Goal: Task Accomplishment & Management: Manage account settings

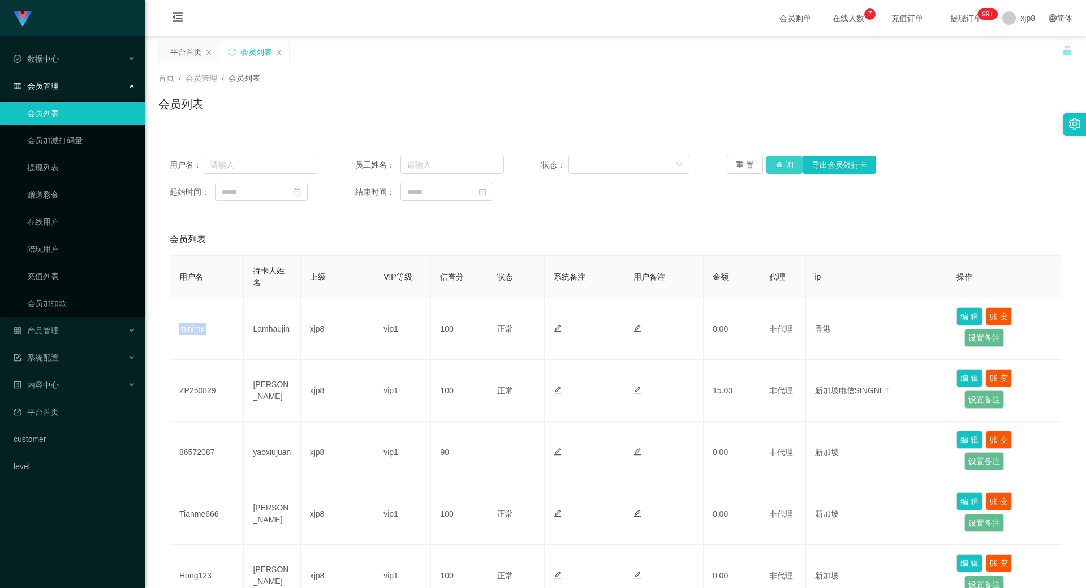
drag, startPoint x: 0, startPoint y: 0, endPoint x: 788, endPoint y: 164, distance: 804.5
click at [789, 164] on button "查 询" at bounding box center [785, 165] width 36 height 18
click at [785, 165] on button "查 询" at bounding box center [785, 165] width 36 height 18
click at [783, 165] on div "重 置 查 询 导出会员银行卡" at bounding box center [801, 165] width 149 height 18
click at [782, 165] on button "查 询" at bounding box center [785, 165] width 36 height 18
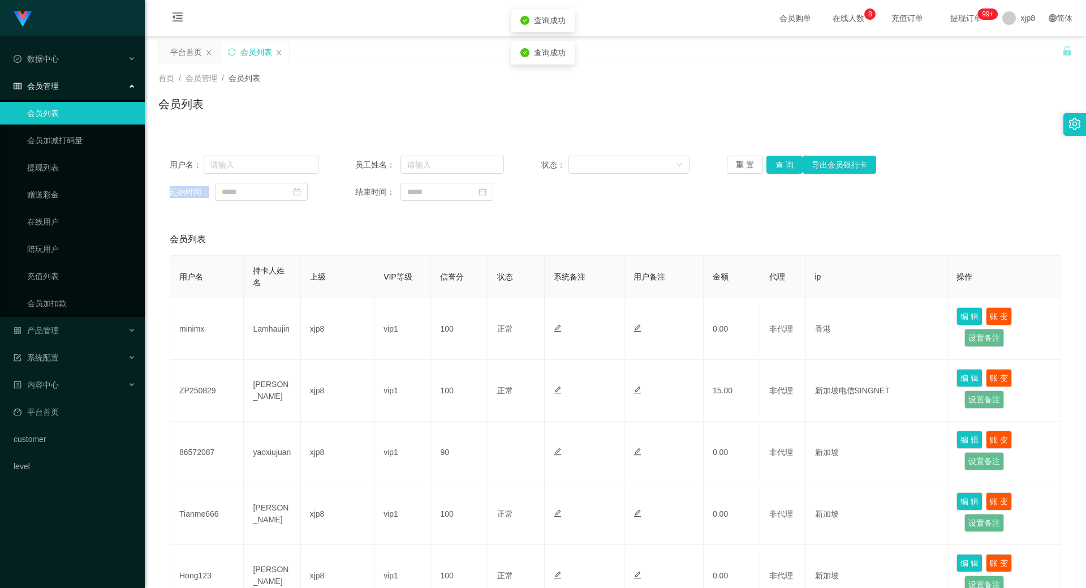
click at [782, 165] on div "重 置 查 询 导出会员银行卡" at bounding box center [801, 165] width 149 height 18
click at [782, 165] on button "查 询" at bounding box center [785, 165] width 36 height 18
click at [782, 165] on div "重 置 查 询 导出会员银行卡" at bounding box center [801, 165] width 149 height 18
click at [782, 166] on button "查 询" at bounding box center [791, 165] width 49 height 18
click at [782, 166] on div "重 置 查 询 导出会员银行卡" at bounding box center [801, 165] width 149 height 18
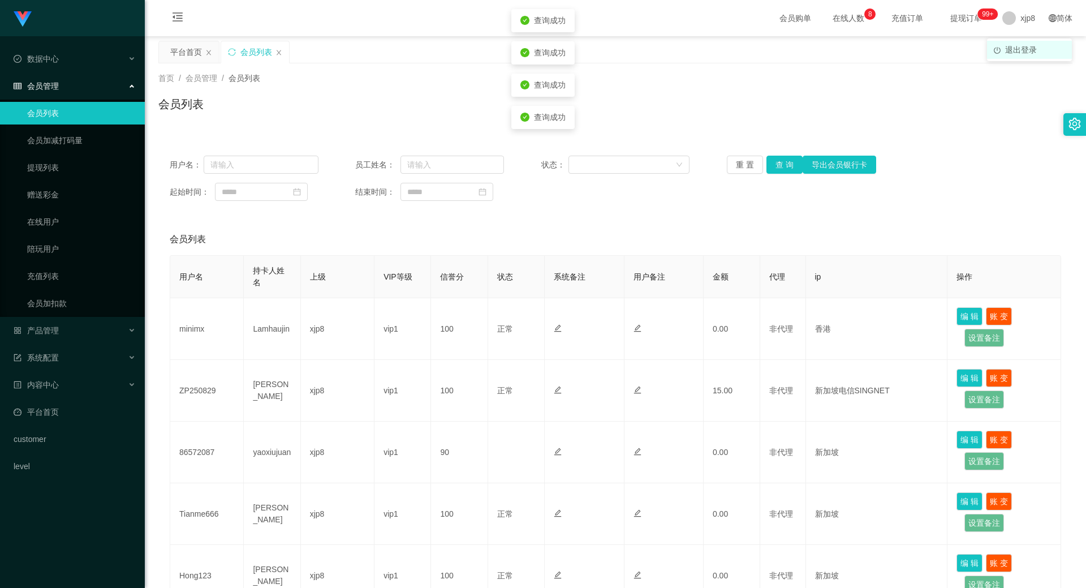
click at [1013, 50] on span "退出登录" at bounding box center [1021, 49] width 32 height 9
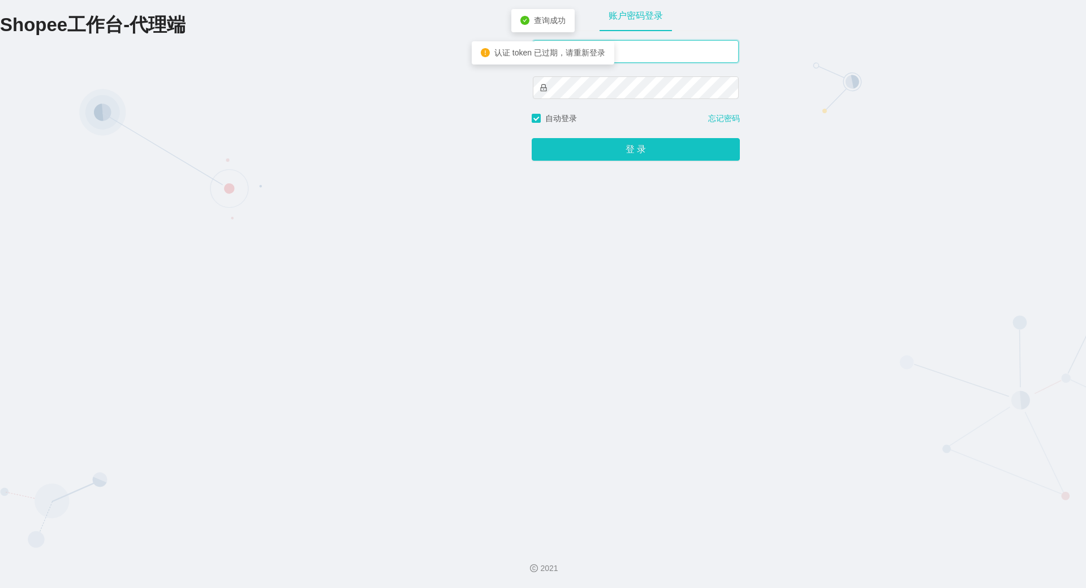
click at [612, 53] on input "text" at bounding box center [636, 51] width 206 height 23
type input "xjp806"
click at [532, 138] on button "登 录" at bounding box center [636, 149] width 208 height 23
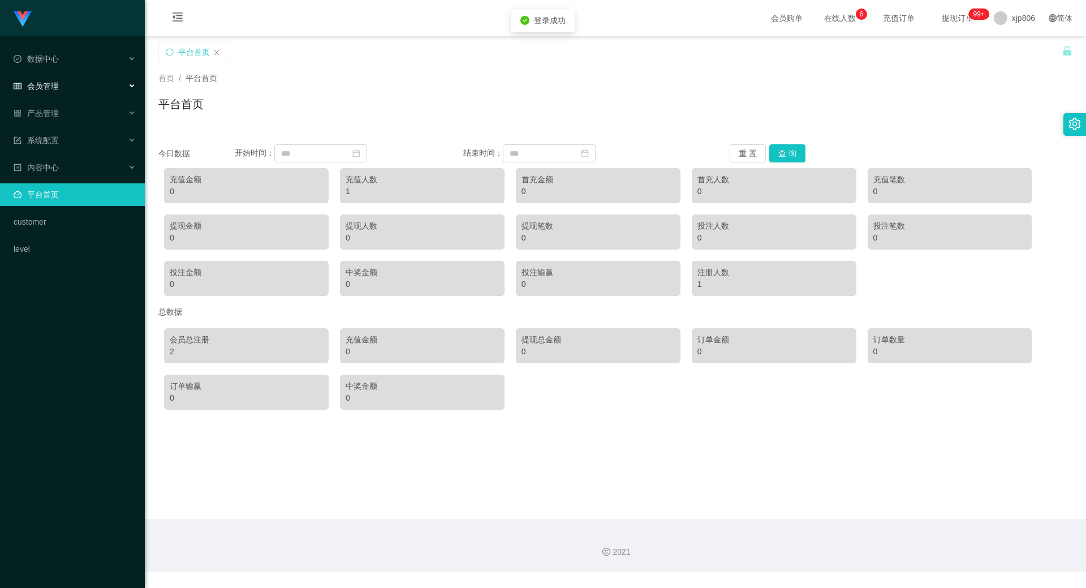
click at [79, 89] on div "会员管理" at bounding box center [72, 86] width 145 height 23
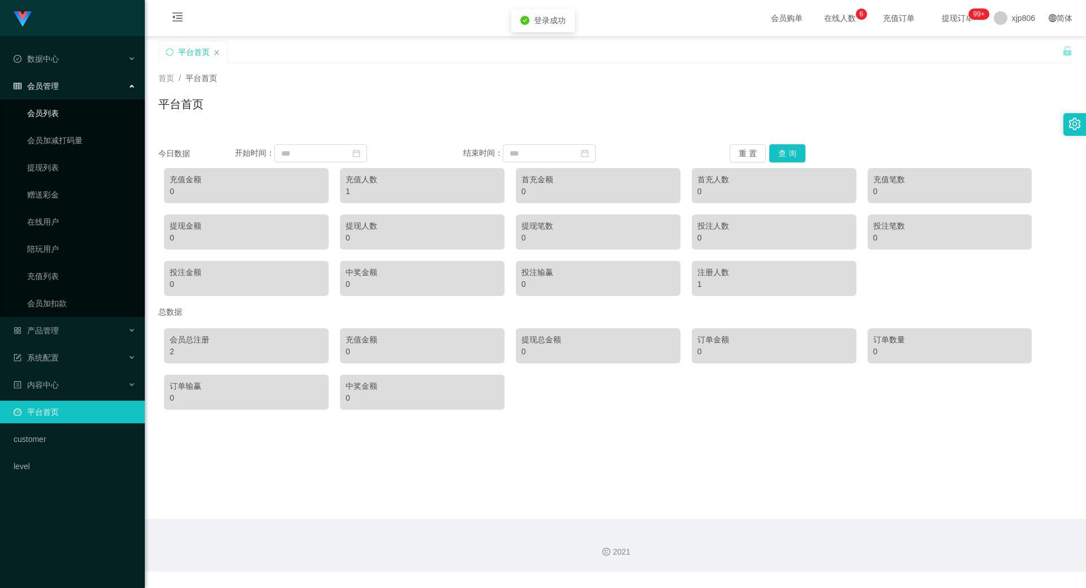
click at [84, 111] on link "会员列表" at bounding box center [81, 113] width 109 height 23
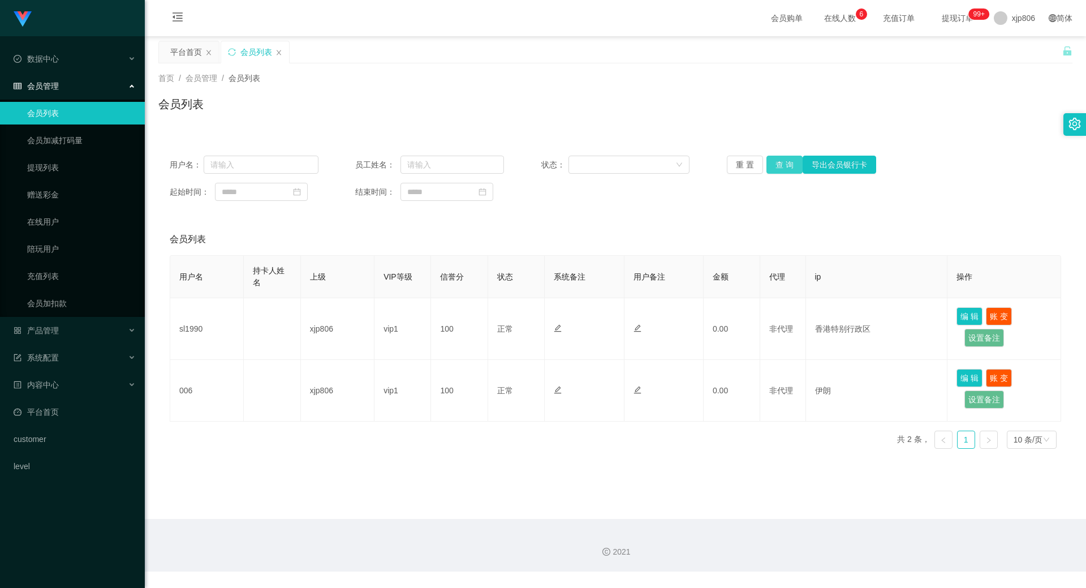
click at [777, 170] on button "查 询" at bounding box center [785, 165] width 36 height 18
click at [778, 162] on button "查 询" at bounding box center [785, 165] width 36 height 18
click at [778, 162] on div "重 置 查 询 导出会员银行卡" at bounding box center [801, 165] width 149 height 18
drag, startPoint x: 778, startPoint y: 162, endPoint x: 707, endPoint y: 193, distance: 77.0
click at [779, 162] on button "查 询" at bounding box center [785, 165] width 36 height 18
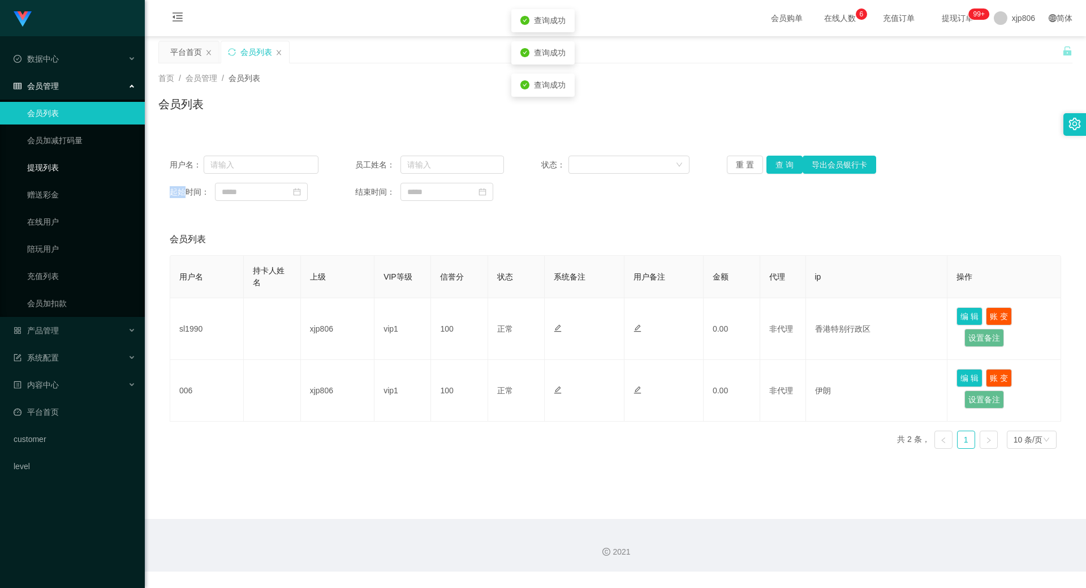
click at [66, 174] on link "提现列表" at bounding box center [81, 167] width 109 height 23
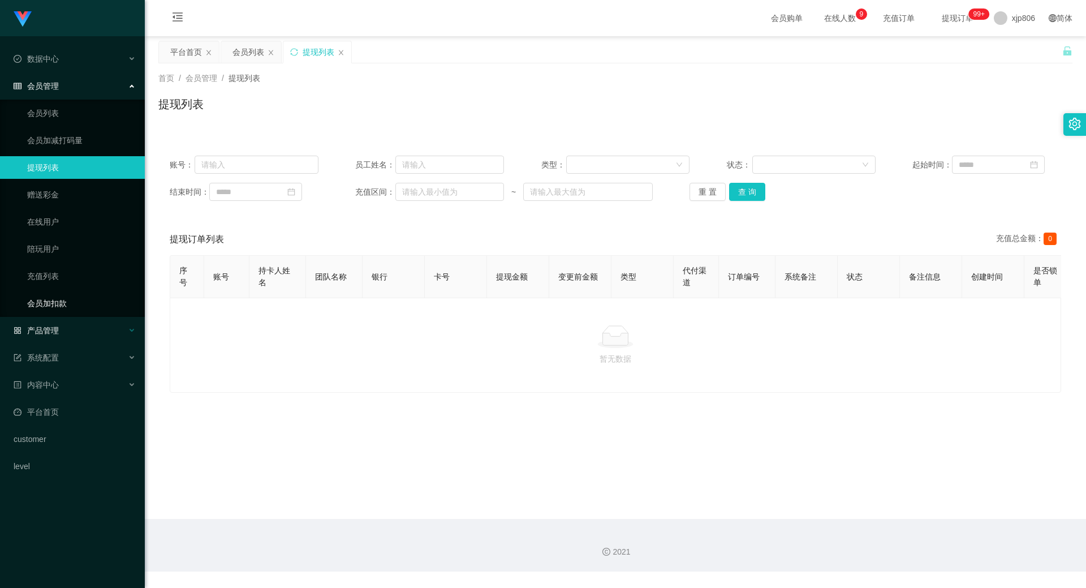
click at [85, 330] on div "产品管理" at bounding box center [72, 330] width 145 height 23
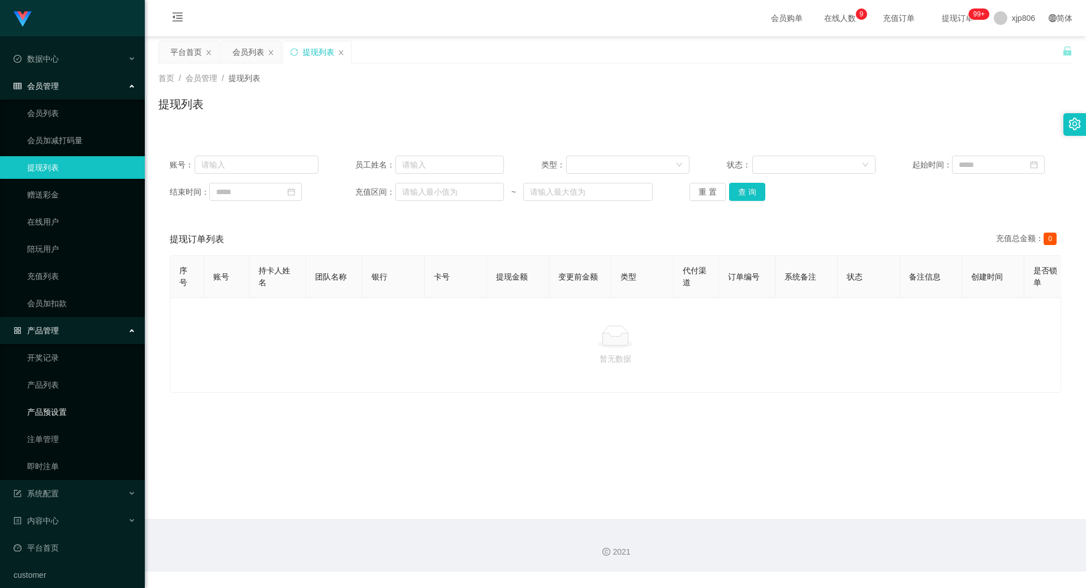
click at [76, 405] on link "产品预设置" at bounding box center [81, 412] width 109 height 23
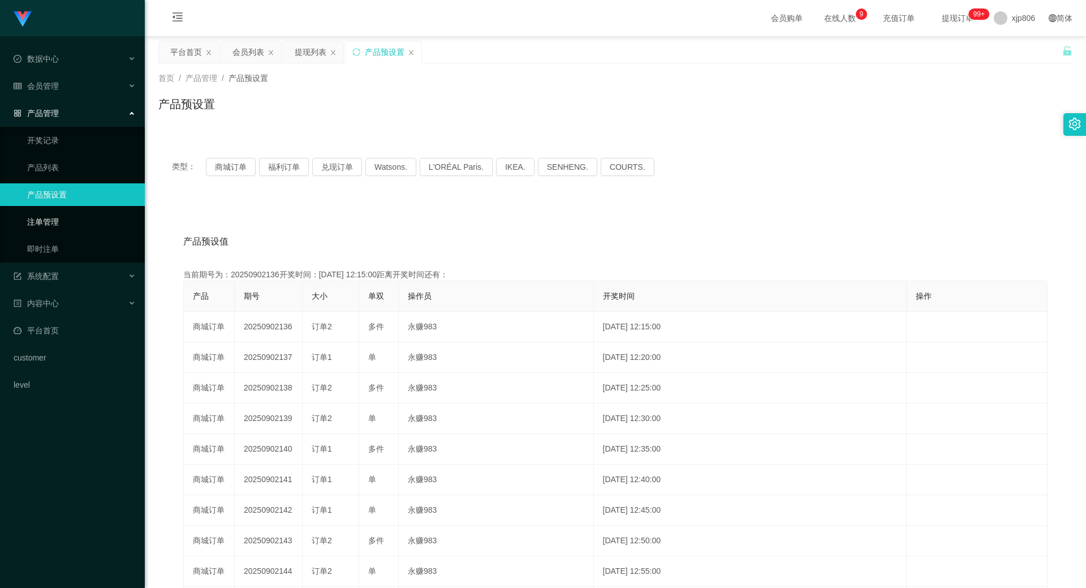
click at [75, 225] on link "注单管理" at bounding box center [81, 221] width 109 height 23
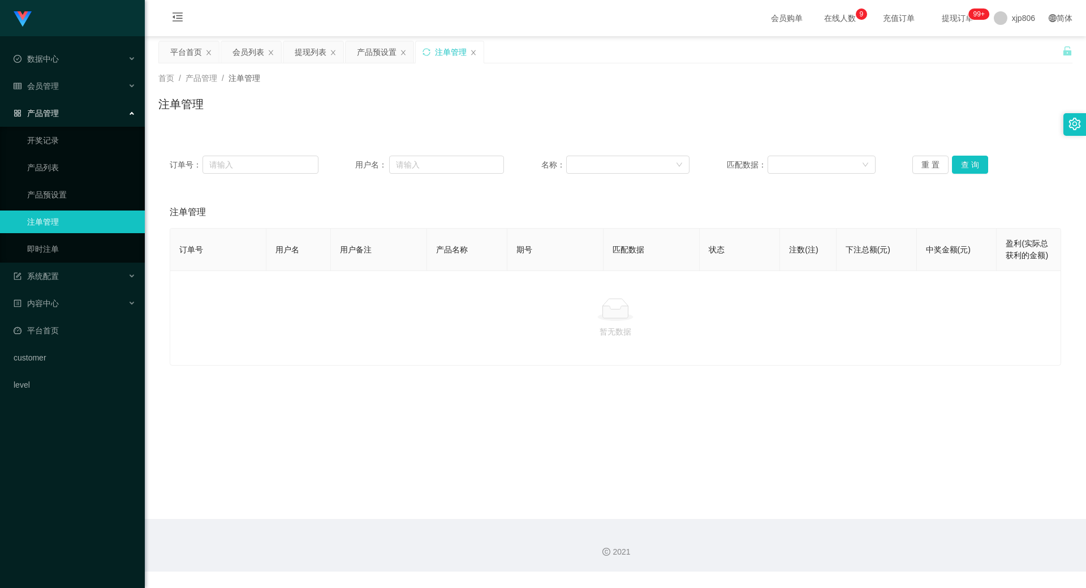
click at [244, 64] on div "首页 / 产品管理 / 注单管理 / 注单管理" at bounding box center [615, 96] width 941 height 67
click at [246, 58] on div "会员列表" at bounding box center [249, 51] width 32 height 21
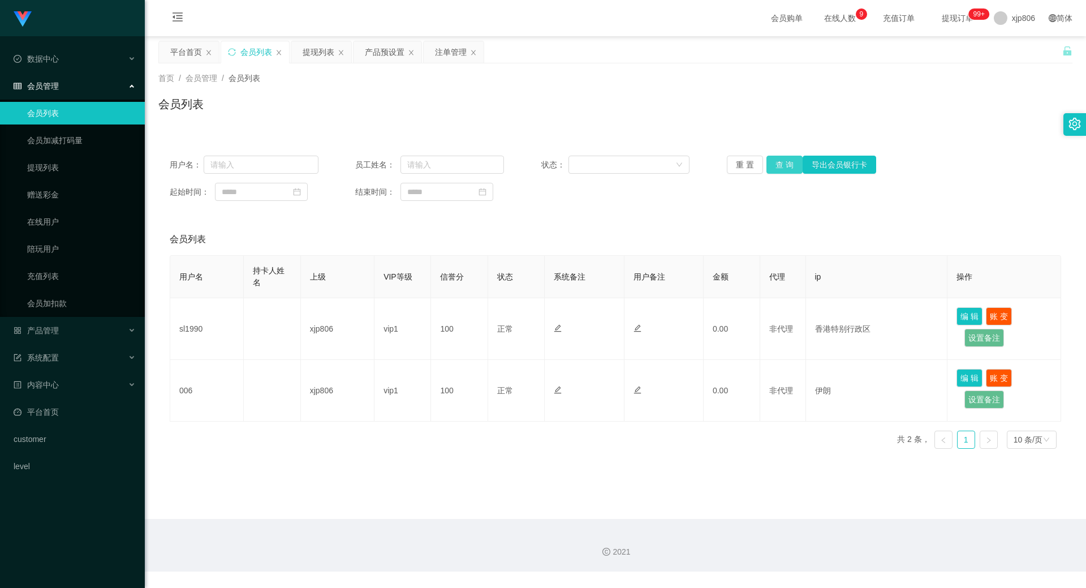
click at [780, 169] on button "查 询" at bounding box center [785, 165] width 36 height 18
click at [779, 169] on div "重 置 查 询 导出会员银行卡" at bounding box center [801, 165] width 149 height 18
click at [192, 45] on div "平台首页" at bounding box center [186, 51] width 32 height 21
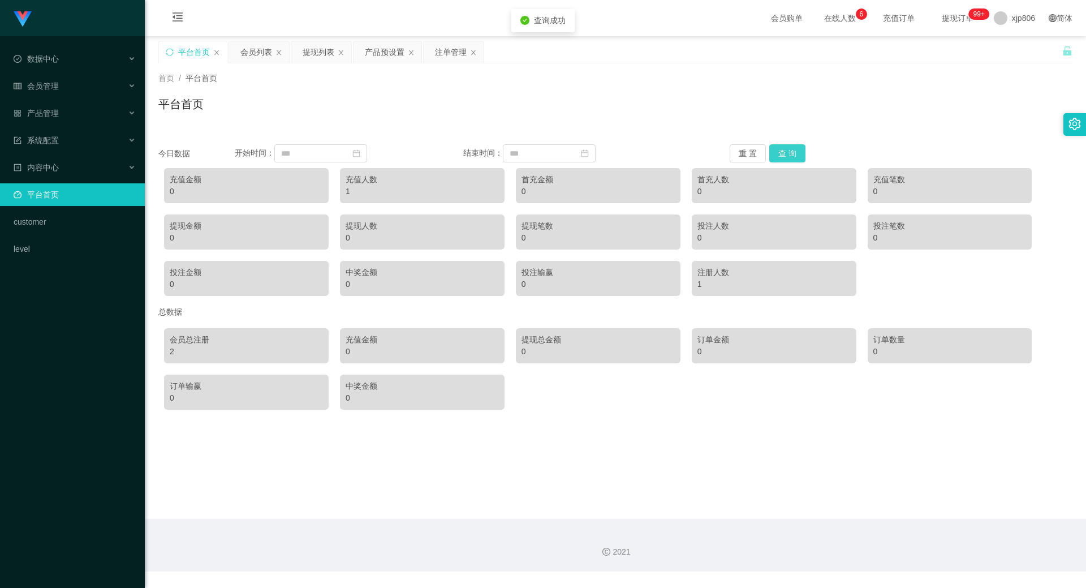
click at [782, 149] on button "查 询" at bounding box center [787, 153] width 36 height 18
click at [252, 58] on div "会员列表" at bounding box center [256, 51] width 32 height 21
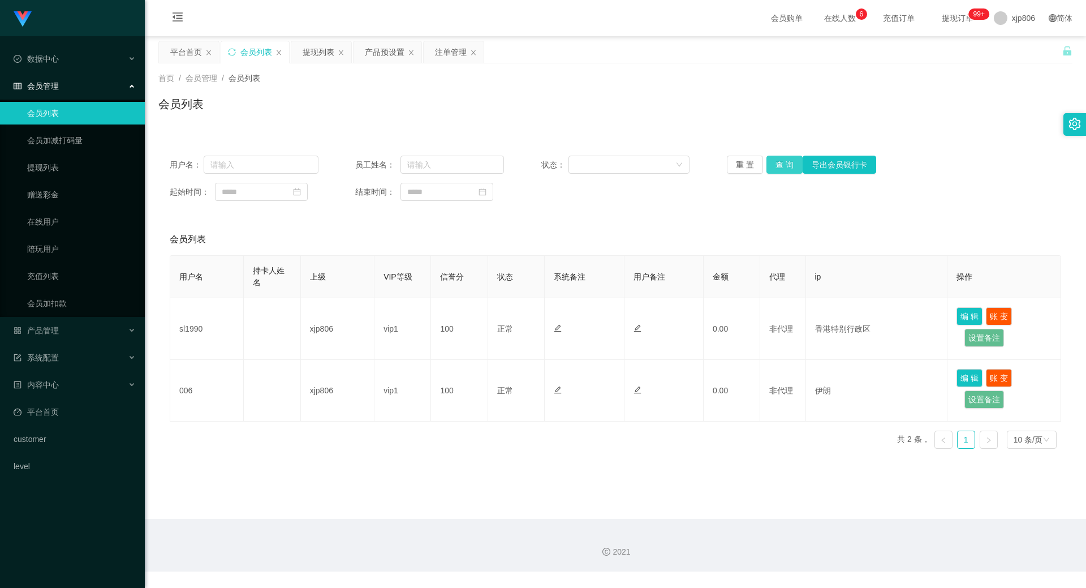
click at [775, 162] on button "查 询" at bounding box center [785, 165] width 36 height 18
click at [775, 162] on button "查 询" at bounding box center [791, 165] width 49 height 18
click at [775, 162] on div "重 置 查 询 导出会员银行卡" at bounding box center [801, 165] width 149 height 18
click at [775, 162] on button "查 询" at bounding box center [785, 165] width 36 height 18
click at [793, 166] on button "查 询" at bounding box center [785, 165] width 36 height 18
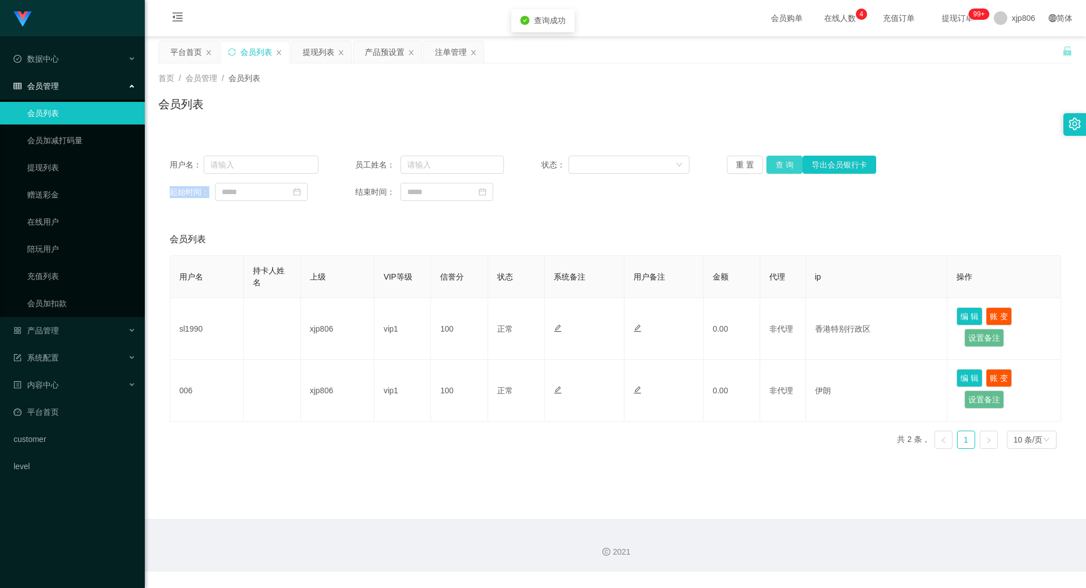
click at [788, 166] on button "查 询" at bounding box center [785, 165] width 36 height 18
click at [786, 167] on button "查 询" at bounding box center [791, 165] width 49 height 18
click at [786, 167] on div "重 置 查 询 导出会员银行卡" at bounding box center [801, 165] width 149 height 18
click at [786, 167] on button "查 询" at bounding box center [785, 165] width 36 height 18
click at [786, 167] on div "重 置 查 询 导出会员银行卡" at bounding box center [801, 165] width 149 height 18
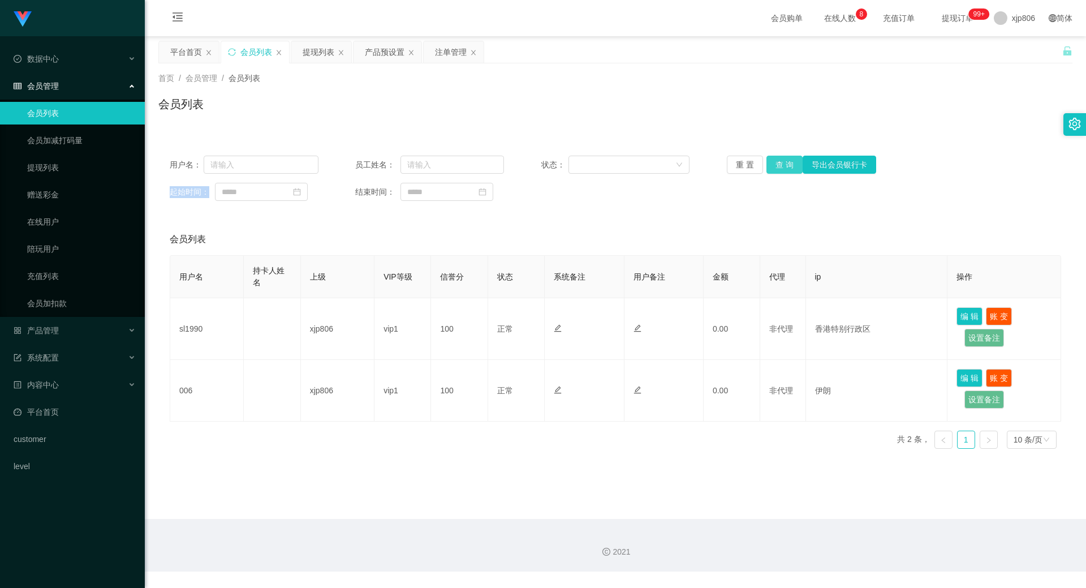
click at [777, 164] on button "查 询" at bounding box center [785, 165] width 36 height 18
click at [777, 164] on div "重 置 查 询 导出会员银行卡" at bounding box center [801, 165] width 149 height 18
click at [777, 164] on button "查 询" at bounding box center [785, 165] width 36 height 18
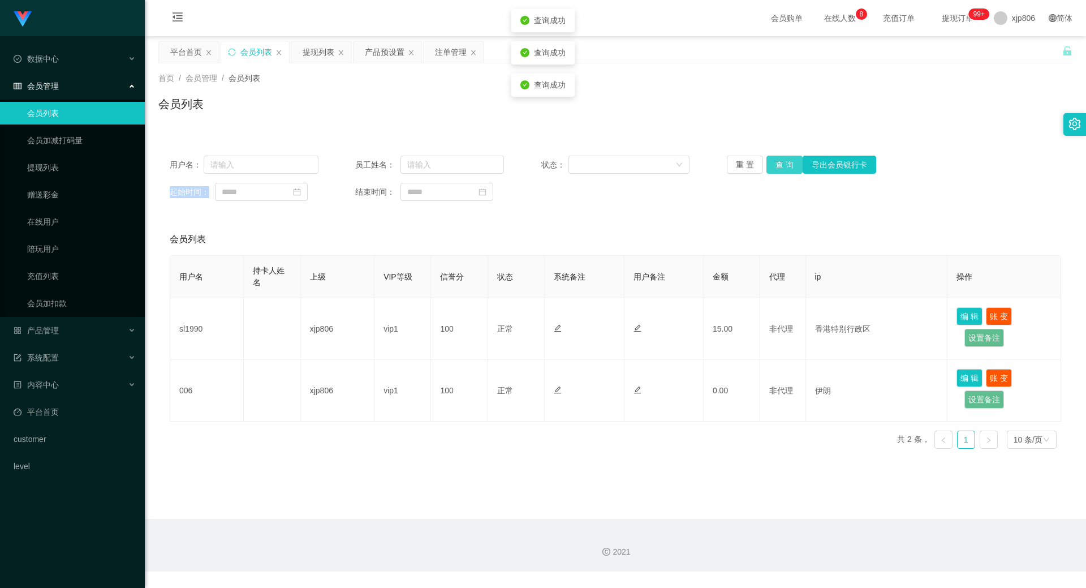
click at [777, 164] on button "查 询" at bounding box center [785, 165] width 36 height 18
click at [777, 164] on div "重 置 查 询 导出会员银行卡" at bounding box center [801, 165] width 149 height 18
click at [772, 164] on button "查 询" at bounding box center [785, 165] width 36 height 18
click at [772, 164] on div "重 置 查 询 导出会员银行卡" at bounding box center [801, 165] width 149 height 18
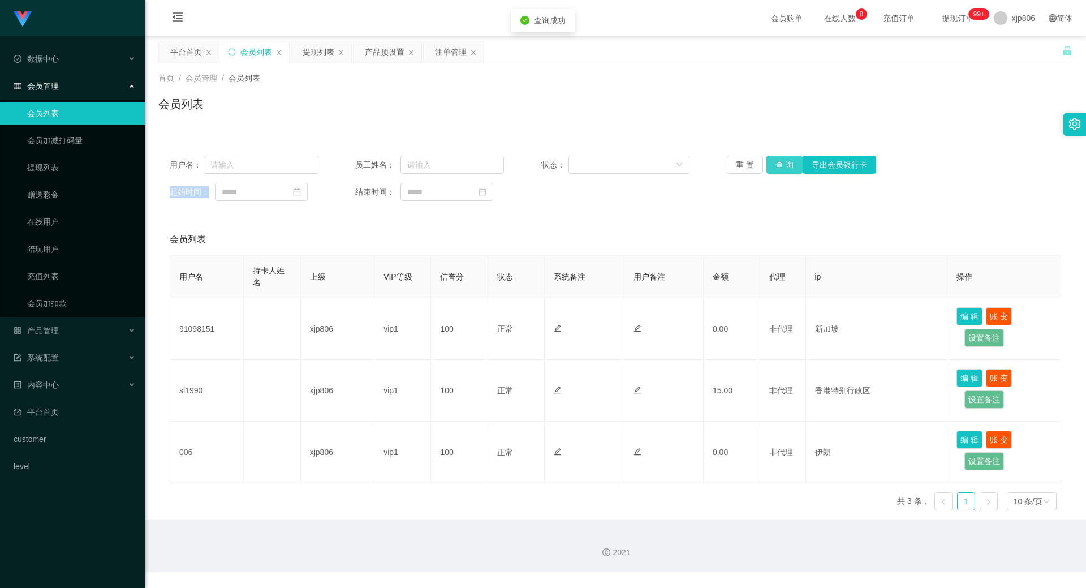
click at [772, 164] on button "查 询" at bounding box center [785, 165] width 36 height 18
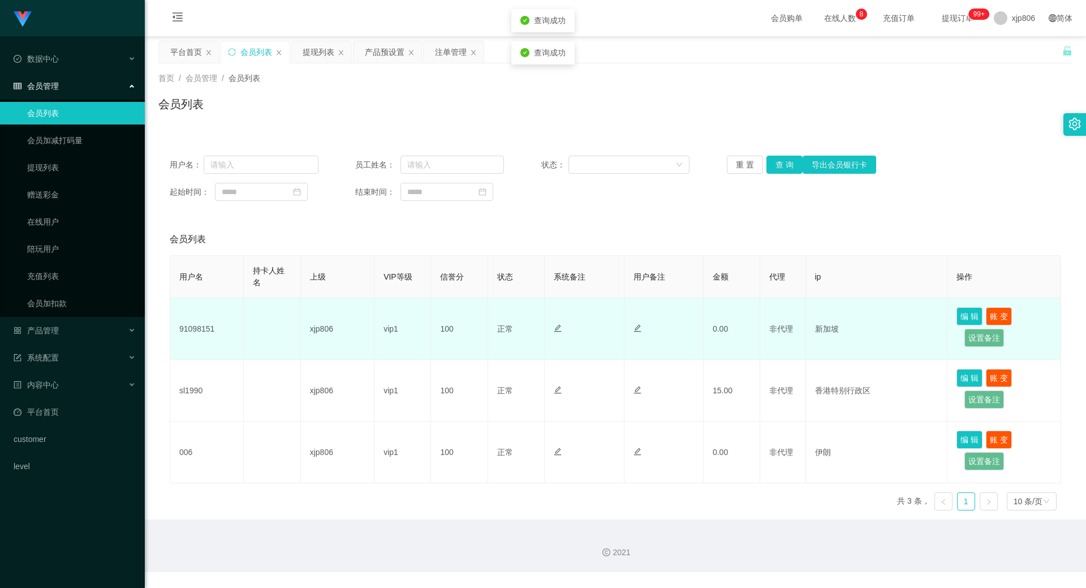
click at [198, 325] on td "91098151" at bounding box center [207, 329] width 74 height 62
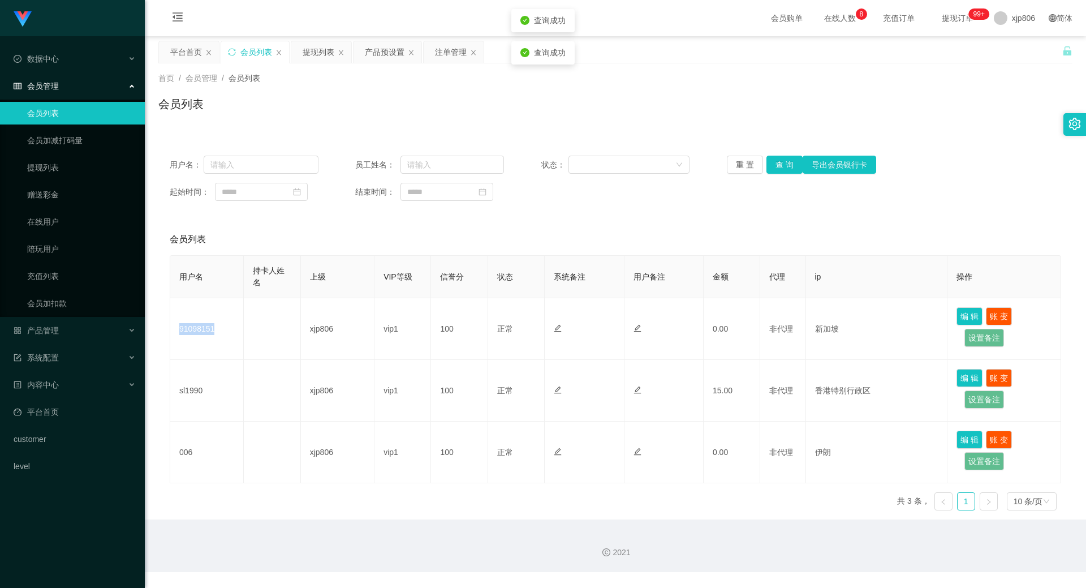
copy td "91098151"
drag, startPoint x: 786, startPoint y: 170, endPoint x: 778, endPoint y: 162, distance: 12.0
click at [786, 170] on button "查 询" at bounding box center [785, 165] width 36 height 18
click at [778, 161] on div "重 置 查 询 导出会员银行卡" at bounding box center [801, 165] width 149 height 18
click at [778, 161] on button "查 询" at bounding box center [785, 165] width 36 height 18
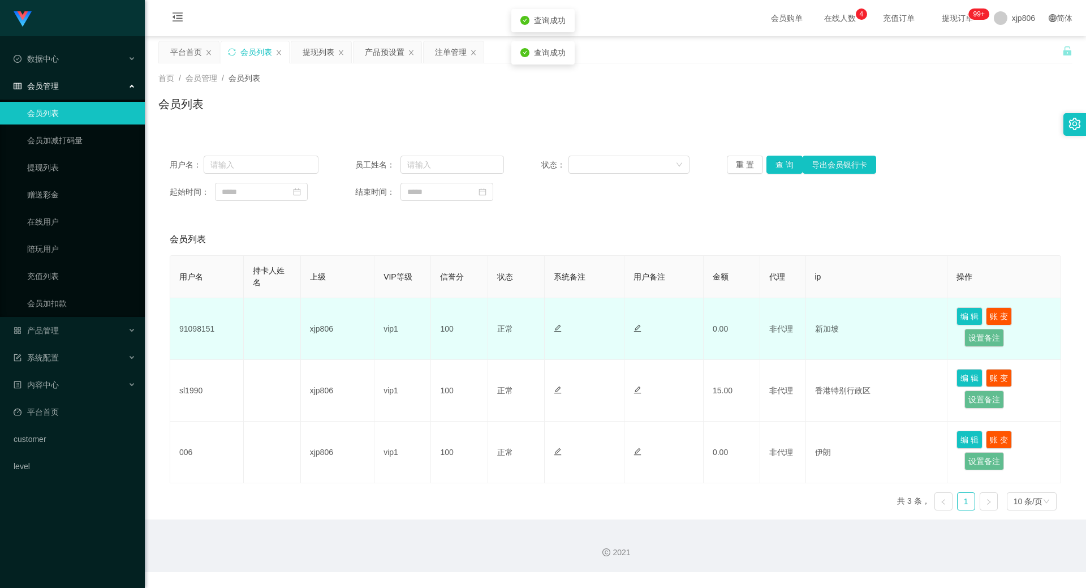
click at [200, 327] on td "91098151" at bounding box center [207, 329] width 74 height 62
click at [199, 326] on td "91098151" at bounding box center [207, 329] width 74 height 62
copy td "91098151"
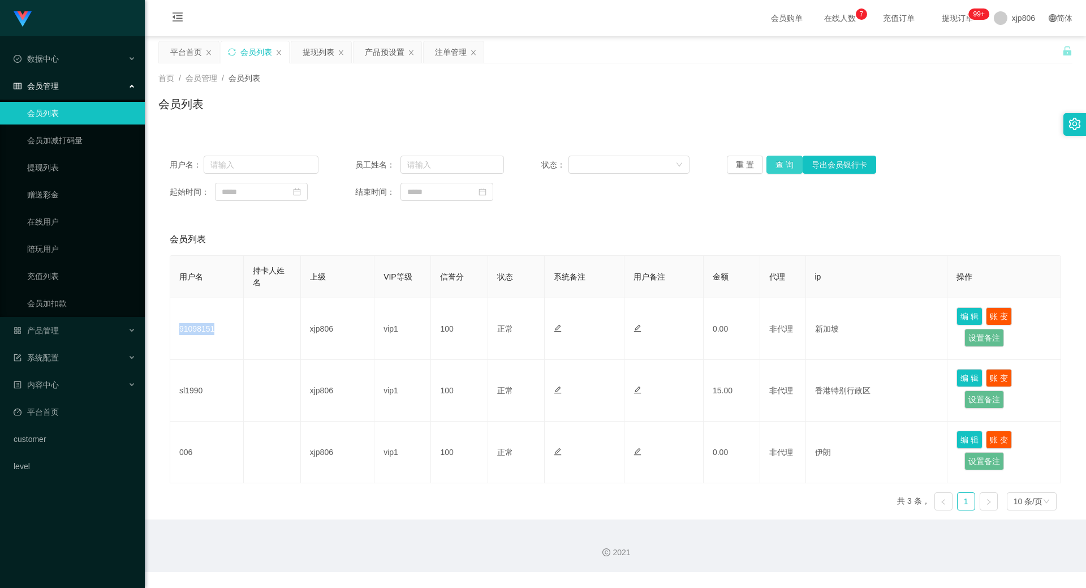
drag, startPoint x: 786, startPoint y: 160, endPoint x: 773, endPoint y: 164, distance: 13.6
click at [786, 160] on button "查 询" at bounding box center [785, 165] width 36 height 18
click at [773, 164] on div "重 置 查 询 导出会员银行卡" at bounding box center [801, 165] width 149 height 18
click at [773, 164] on button "查 询" at bounding box center [791, 165] width 49 height 18
click at [773, 164] on div "重 置 查 询 导出会员银行卡" at bounding box center [801, 165] width 149 height 18
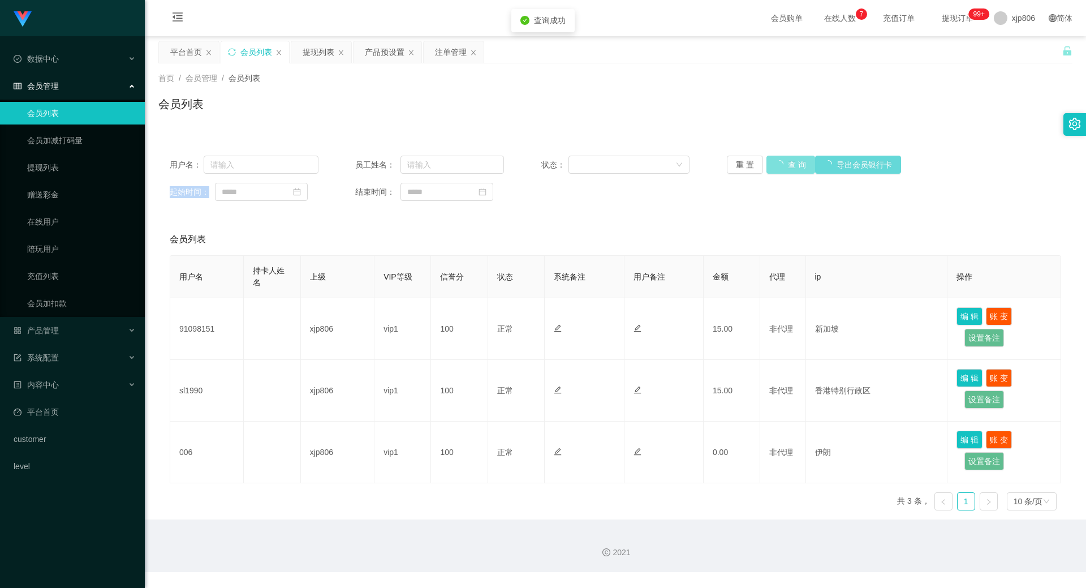
click at [773, 164] on button "查 询" at bounding box center [791, 165] width 49 height 18
click at [773, 165] on div "重 置 查 询 导出会员银行卡" at bounding box center [801, 165] width 149 height 18
click at [773, 165] on button "查 询" at bounding box center [785, 165] width 36 height 18
drag, startPoint x: 391, startPoint y: 54, endPoint x: 384, endPoint y: 57, distance: 8.1
click at [391, 54] on div "产品预设置" at bounding box center [385, 51] width 40 height 21
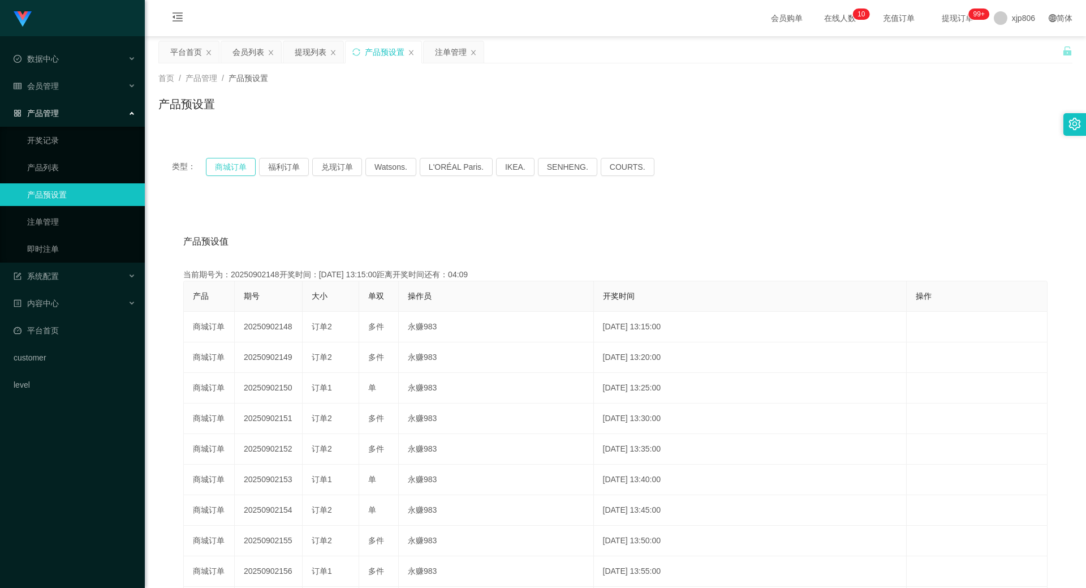
click at [226, 164] on button "商城订单" at bounding box center [231, 167] width 50 height 18
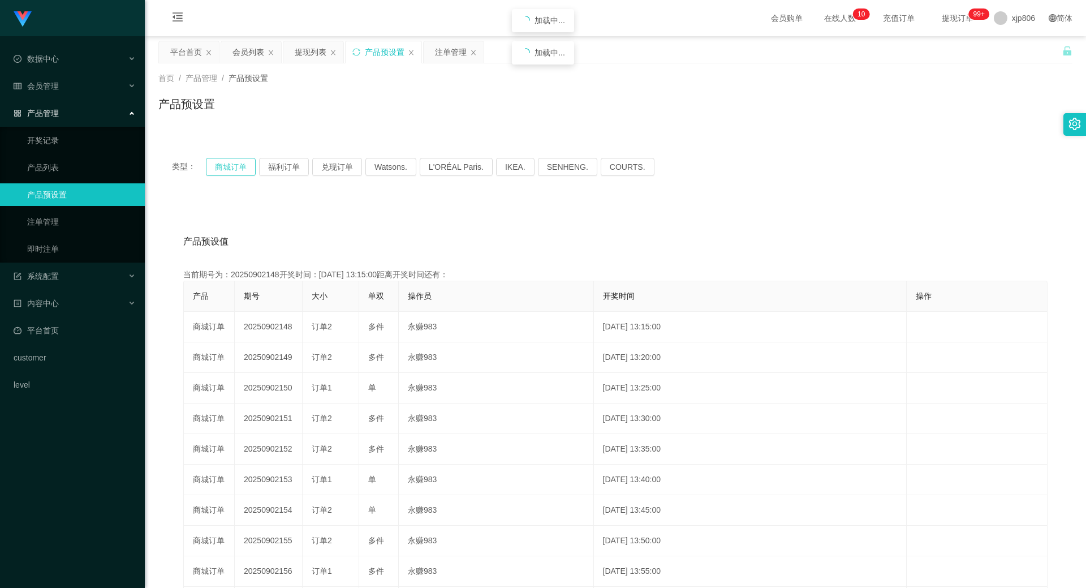
click at [226, 164] on button "商城订单" at bounding box center [231, 167] width 50 height 18
click at [449, 59] on div "注单管理" at bounding box center [451, 51] width 32 height 21
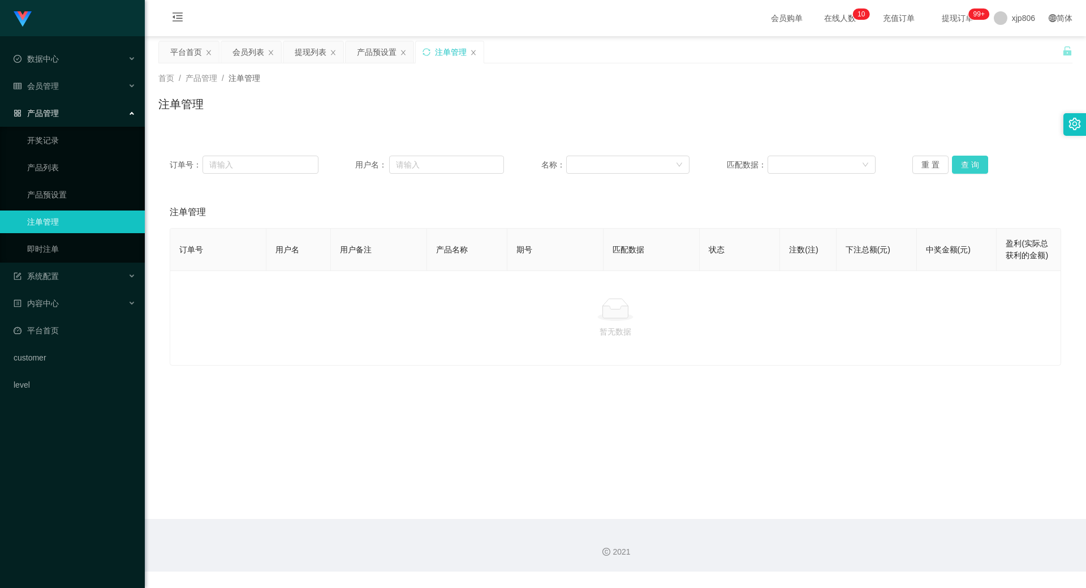
click at [964, 165] on button "查 询" at bounding box center [970, 165] width 36 height 18
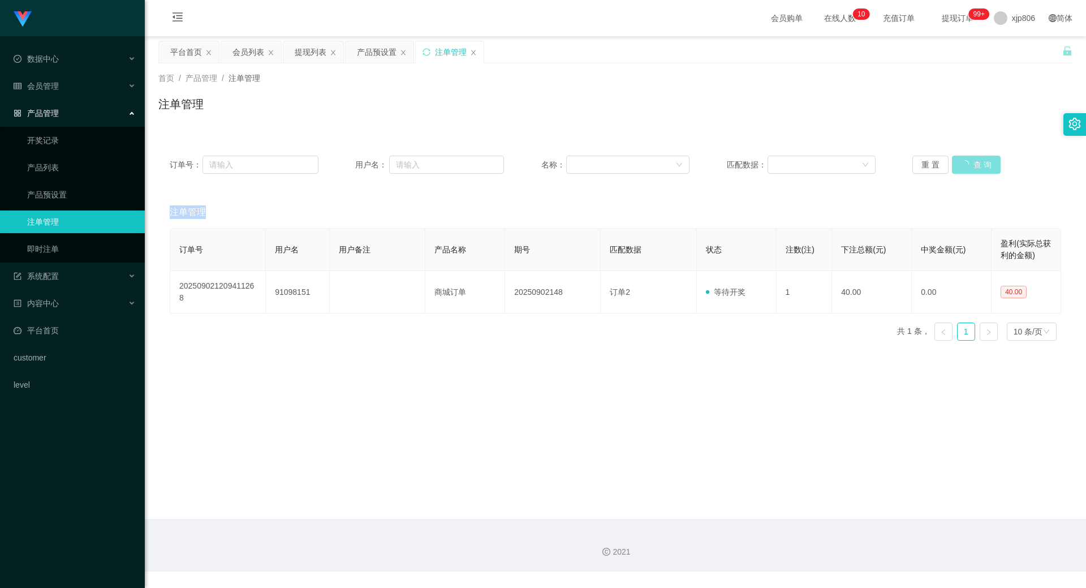
click at [964, 165] on div "重 置 查 询" at bounding box center [987, 165] width 149 height 18
click at [964, 165] on button "查 询" at bounding box center [970, 165] width 36 height 18
click at [967, 157] on button "查 询" at bounding box center [970, 165] width 36 height 18
click at [969, 166] on button "查 询" at bounding box center [970, 165] width 36 height 18
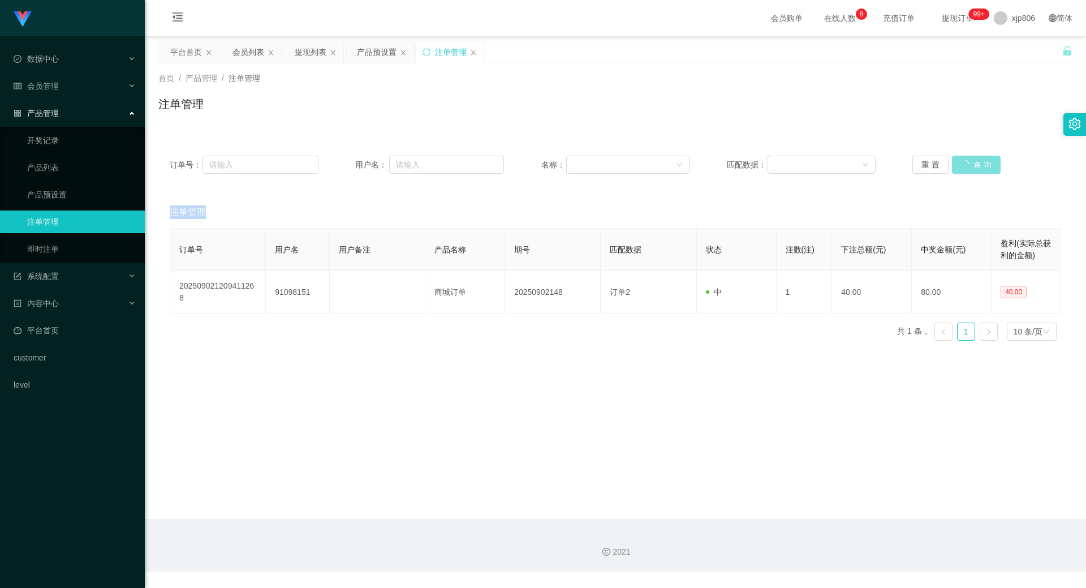
drag, startPoint x: 969, startPoint y: 166, endPoint x: 958, endPoint y: 168, distance: 11.5
click at [969, 166] on div "重 置 查 询" at bounding box center [987, 165] width 149 height 18
click at [974, 157] on button "查 询" at bounding box center [970, 165] width 36 height 18
click at [959, 165] on button "查 询" at bounding box center [970, 165] width 36 height 18
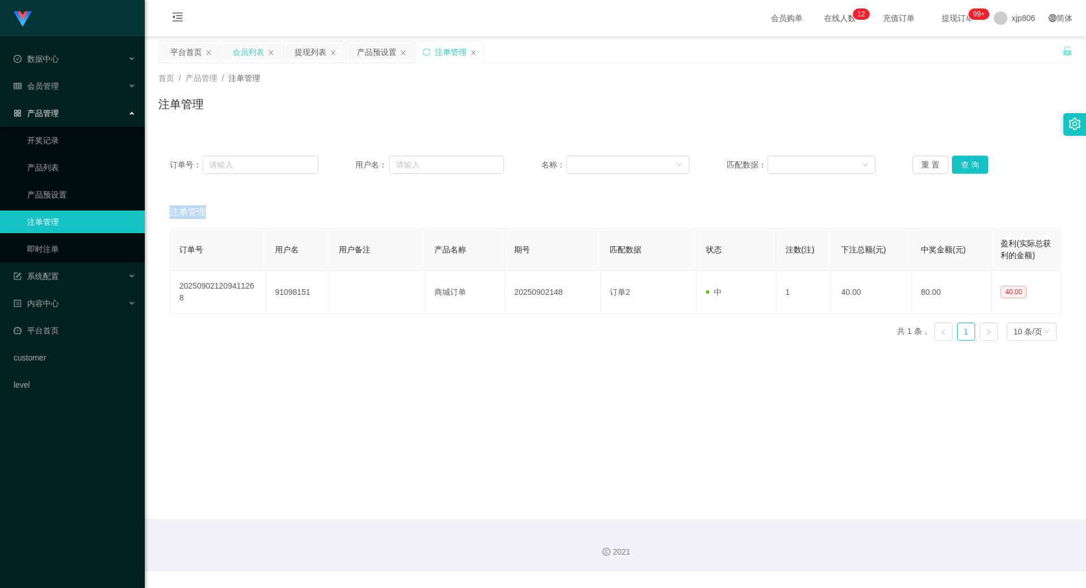
click at [251, 54] on div "会员列表" at bounding box center [249, 51] width 32 height 21
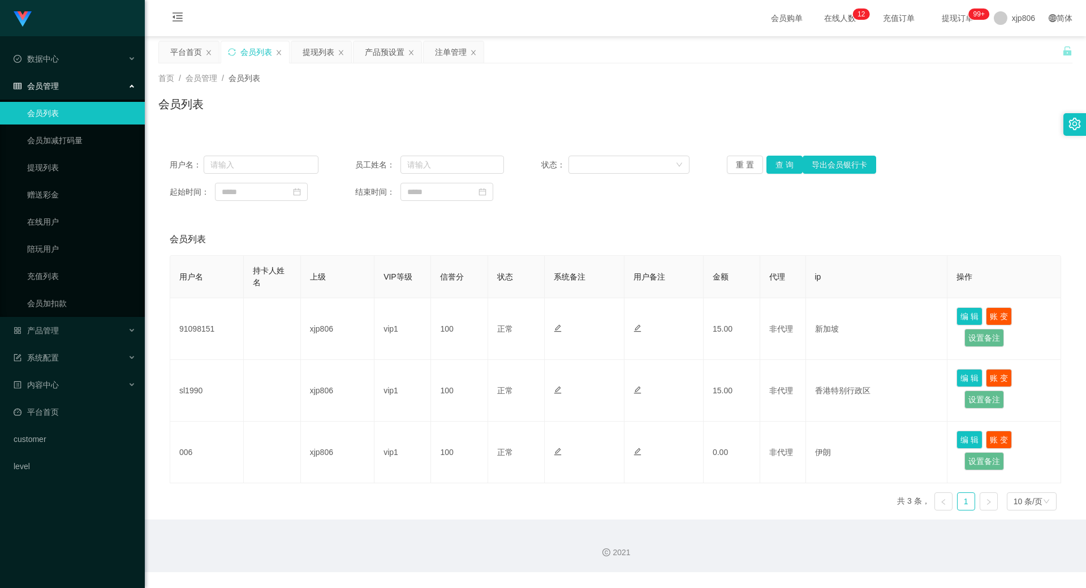
click at [785, 174] on div "用户名： 员工姓名： 状态： 重 置 查 询 导出会员银行卡 起始时间： 结束时间：" at bounding box center [615, 178] width 914 height 68
click at [782, 169] on button "查 询" at bounding box center [785, 165] width 36 height 18
click at [780, 164] on div "重 置 查 询 导出会员银行卡" at bounding box center [801, 165] width 149 height 18
click at [780, 164] on button "查 询" at bounding box center [785, 165] width 36 height 18
click at [780, 164] on div "重 置 查 询 导出会员银行卡" at bounding box center [801, 165] width 149 height 18
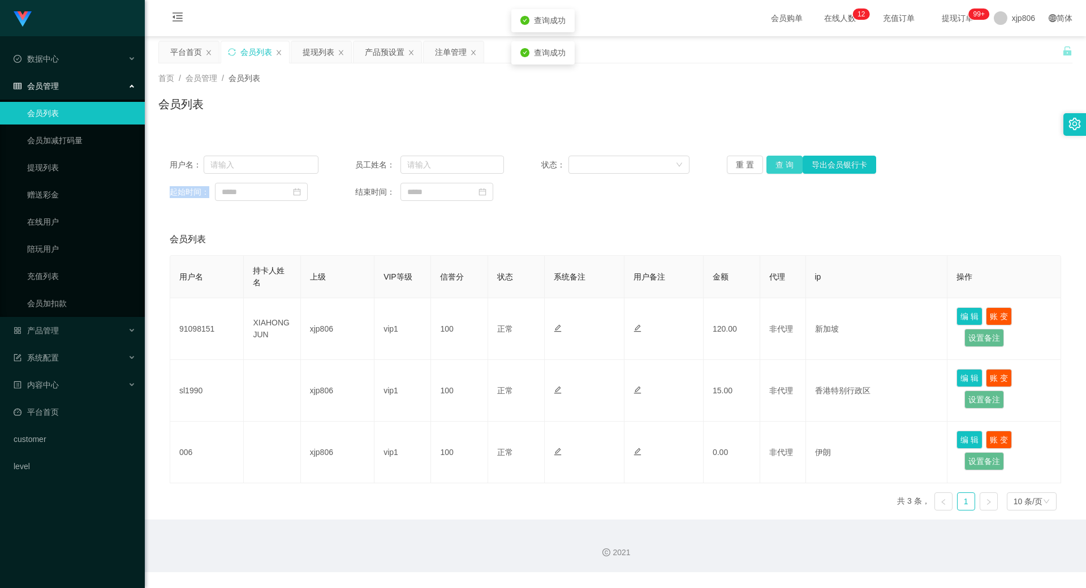
click at [780, 164] on button "查 询" at bounding box center [785, 165] width 36 height 18
click at [776, 165] on button "查 询" at bounding box center [785, 165] width 36 height 18
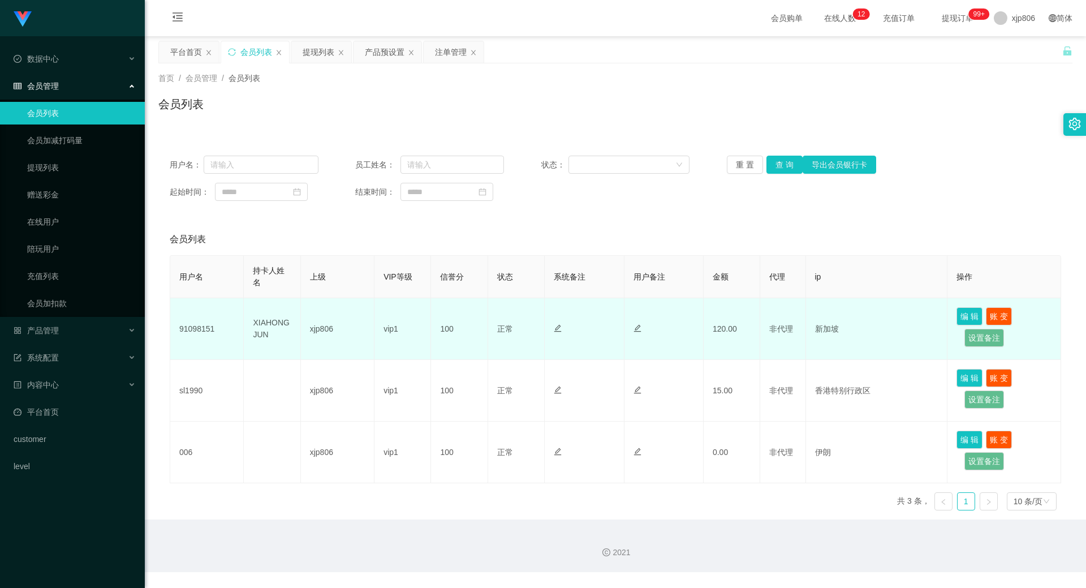
click at [284, 321] on td "XIAHONGJUN" at bounding box center [272, 329] width 57 height 62
copy td "XIAHONGJUN"
click at [220, 330] on td "91098151" at bounding box center [207, 329] width 74 height 62
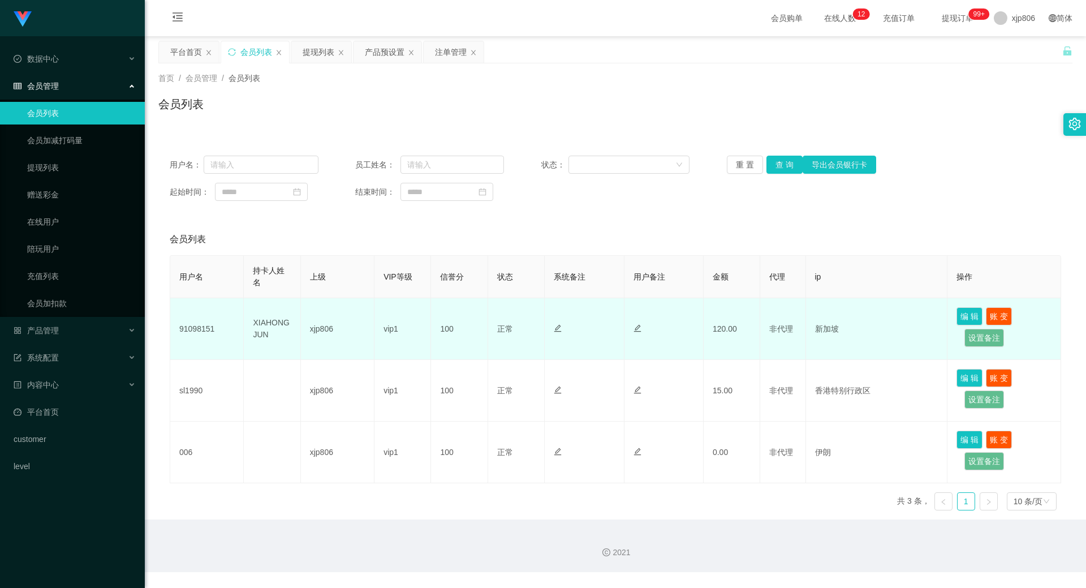
click at [186, 325] on td "91098151" at bounding box center [207, 329] width 74 height 62
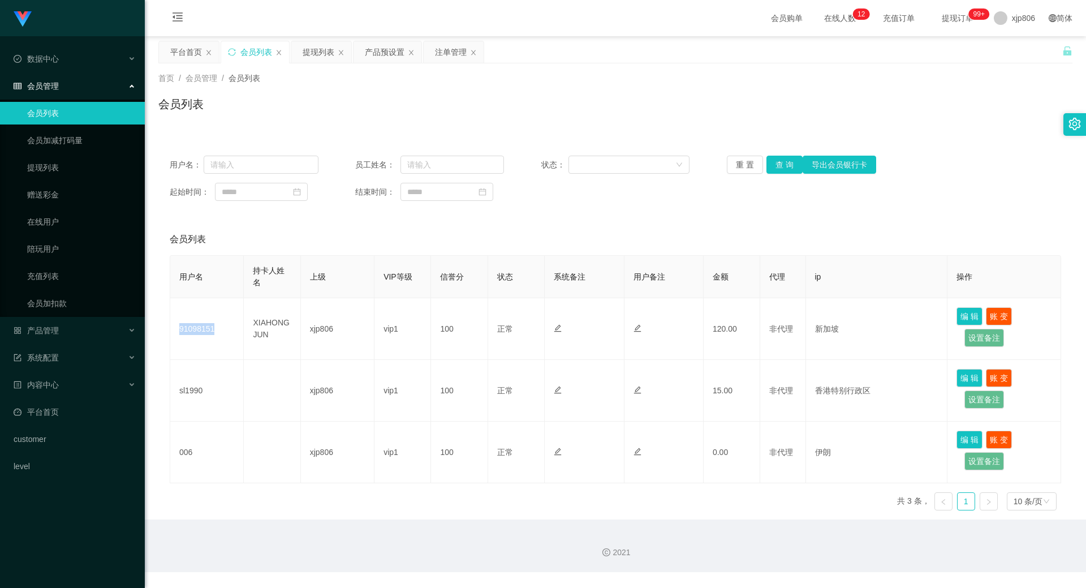
copy td "91098151"
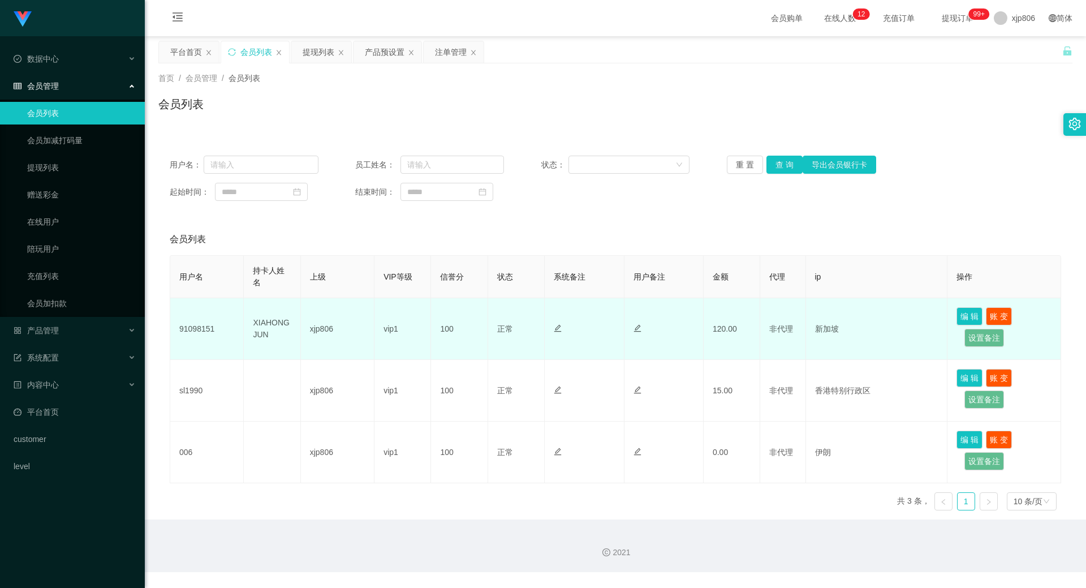
click at [259, 322] on td "XIAHONGJUN" at bounding box center [272, 329] width 57 height 62
copy td "XIAHONGJUN"
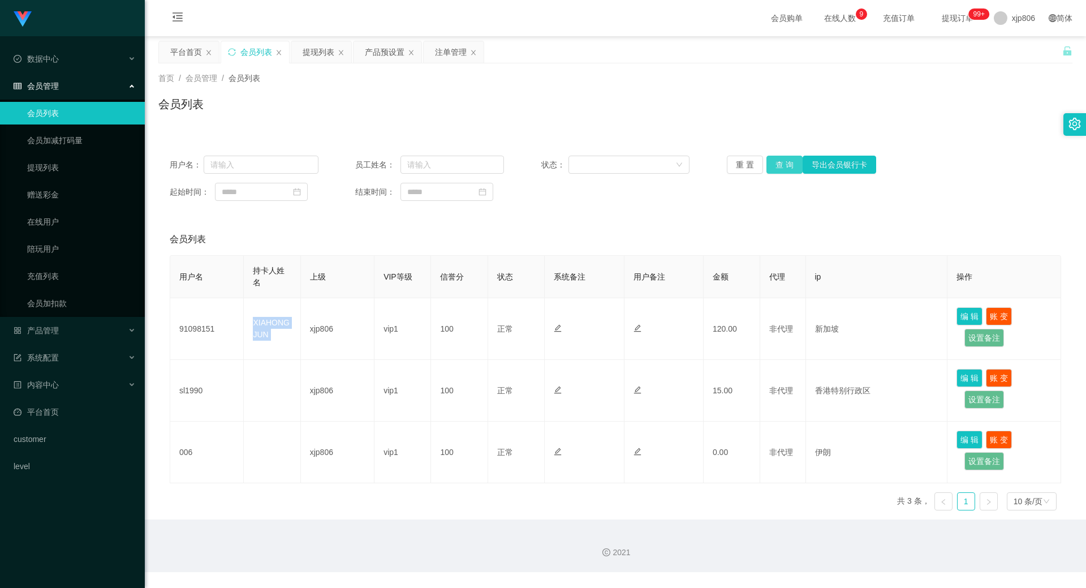
click at [772, 164] on button "查 询" at bounding box center [785, 165] width 36 height 18
click at [772, 164] on div "重 置 查 询 导出会员银行卡" at bounding box center [801, 165] width 149 height 18
click at [772, 164] on button "查 询" at bounding box center [785, 165] width 36 height 18
click at [772, 164] on div "重 置 查 询 导出会员银行卡" at bounding box center [801, 165] width 149 height 18
click at [323, 40] on main "关闭左侧 关闭右侧 关闭其它 刷新页面 平台首页 会员列表 提现列表 产品预设置 注单管理 首页 / 会员管理 / 会员列表 / 会员列表 用户名： 员工姓名…" at bounding box center [615, 277] width 941 height 483
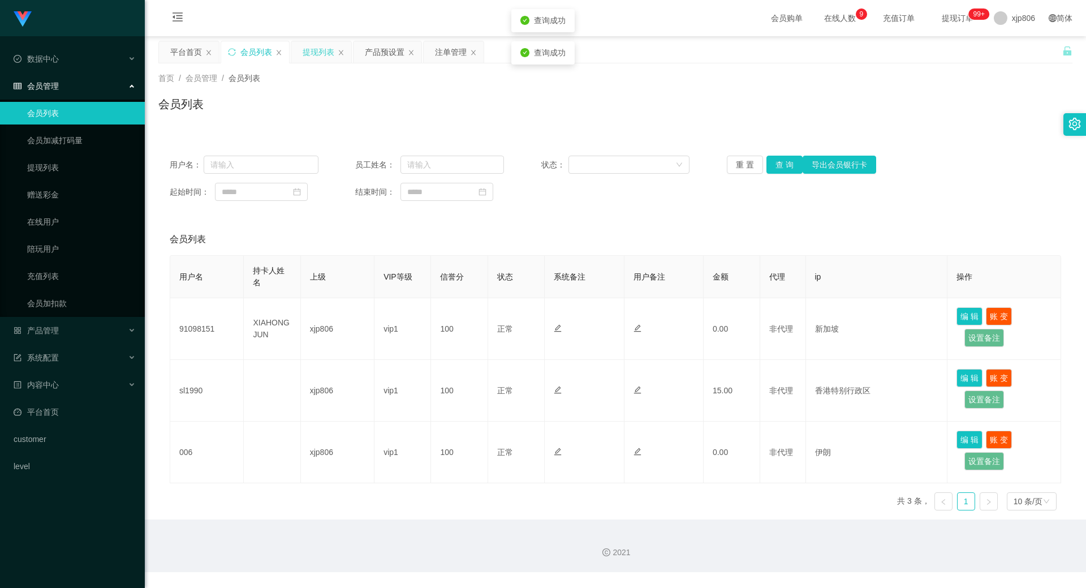
click at [322, 45] on div "提现列表" at bounding box center [319, 51] width 32 height 21
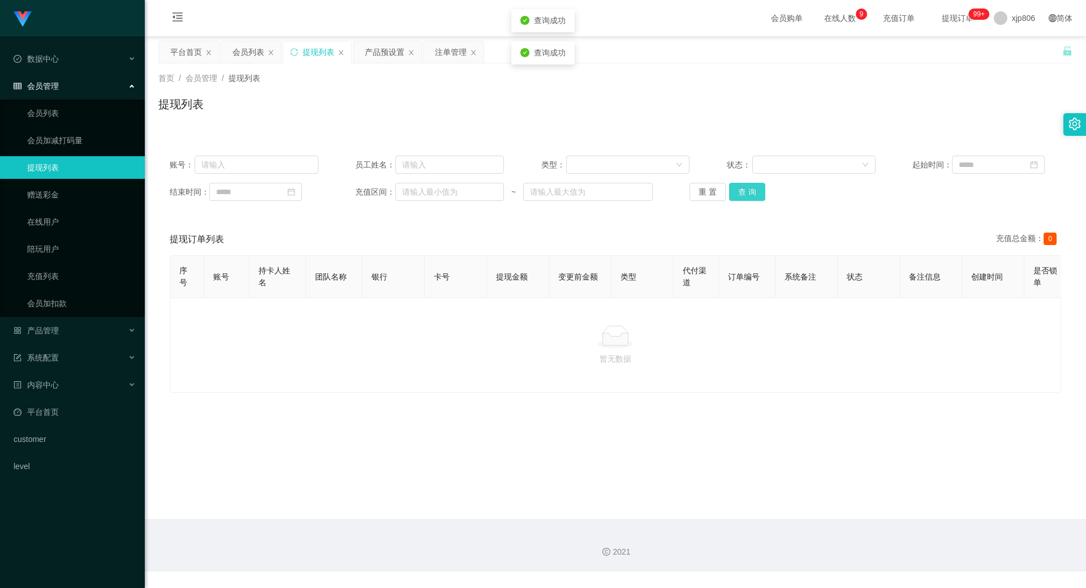
click at [730, 199] on button "查 询" at bounding box center [747, 192] width 36 height 18
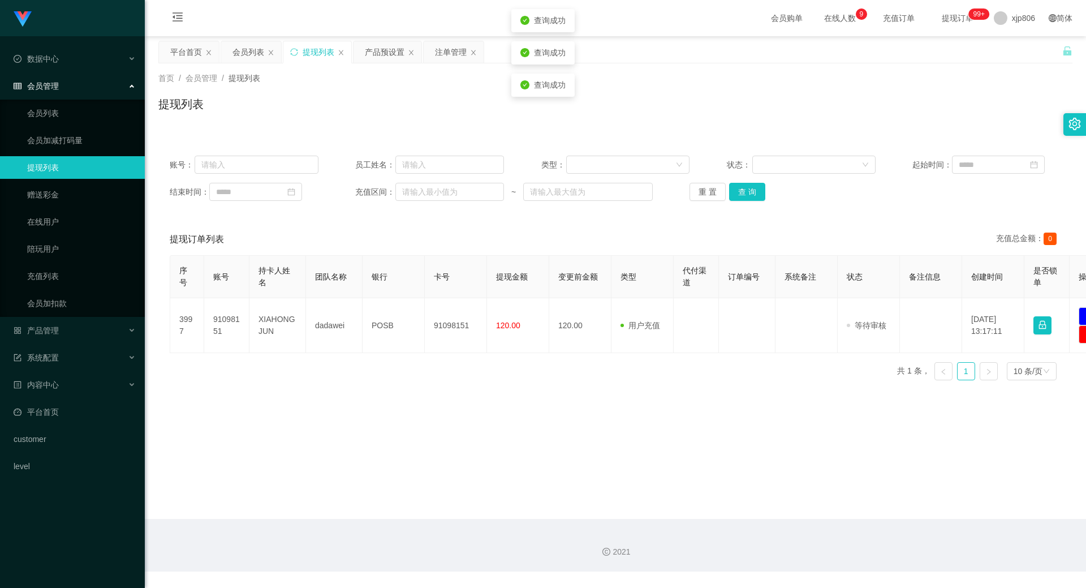
click at [736, 201] on div "账号： 员工姓名： 类型： 状态： 起始时间： 结束时间： 充值区间： ~ 重 置 查 询" at bounding box center [615, 178] width 914 height 68
click at [731, 194] on button "查 询" at bounding box center [747, 192] width 36 height 18
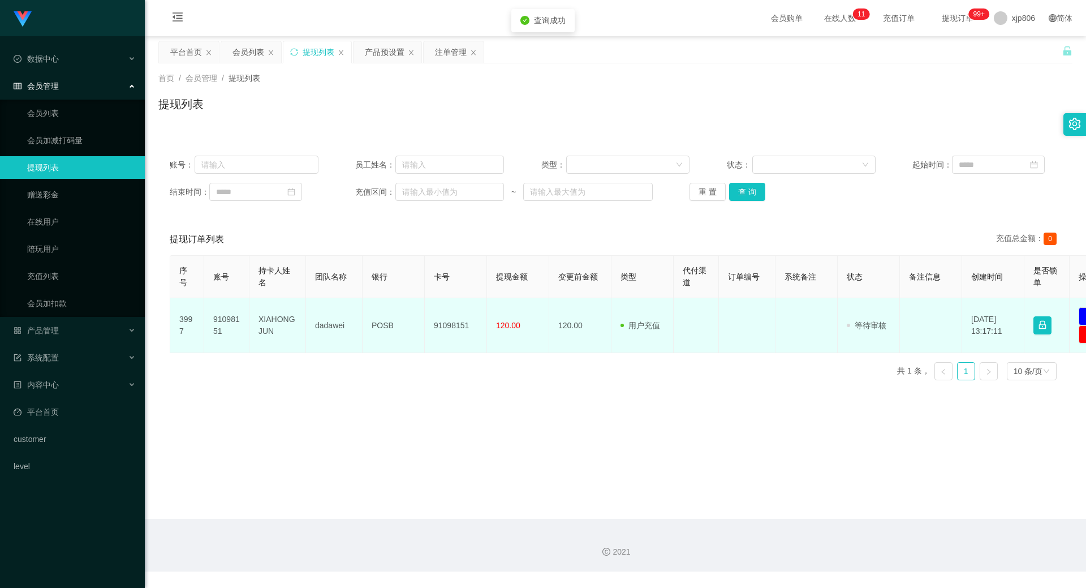
click at [215, 324] on td "91098151" at bounding box center [226, 325] width 45 height 55
click at [214, 324] on td "91098151" at bounding box center [226, 325] width 45 height 55
click at [211, 328] on td "91098151" at bounding box center [226, 325] width 45 height 55
click at [225, 329] on td "91098151" at bounding box center [226, 325] width 45 height 55
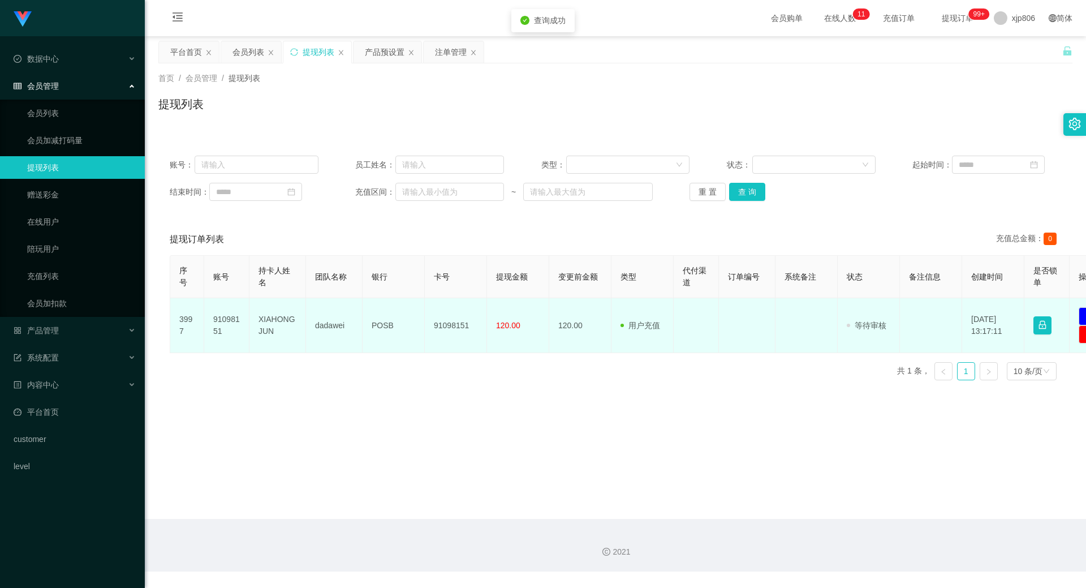
click at [223, 326] on td "91098151" at bounding box center [226, 325] width 45 height 55
click at [224, 326] on td "91098151" at bounding box center [226, 325] width 45 height 55
click at [219, 324] on td "91098151" at bounding box center [226, 325] width 45 height 55
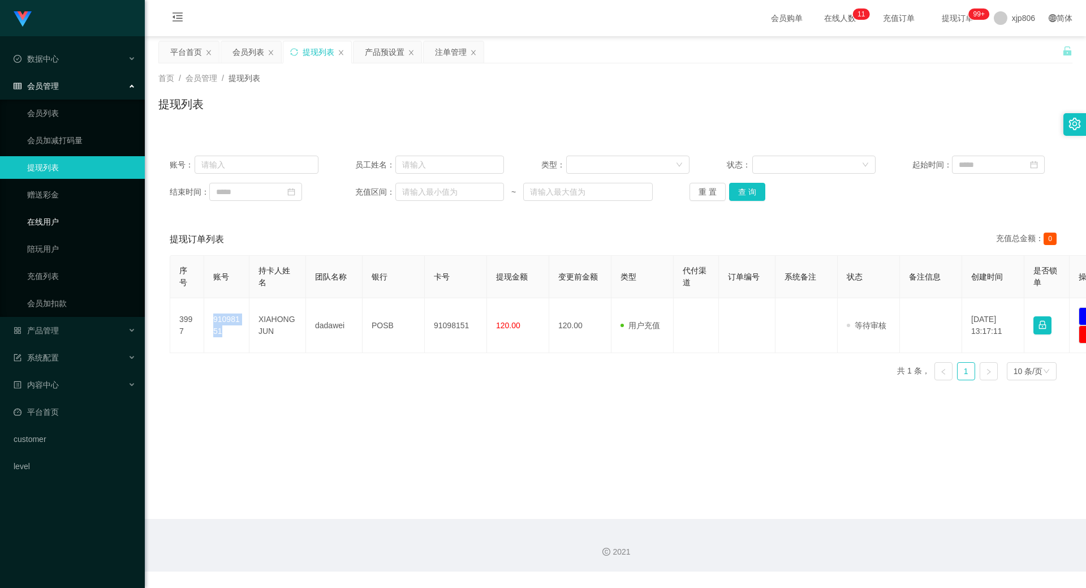
copy td "91098151"
click at [740, 194] on button "查 询" at bounding box center [747, 192] width 36 height 18
click at [740, 194] on button "查 询" at bounding box center [753, 192] width 49 height 18
click at [740, 194] on div "重 置 查 询" at bounding box center [764, 192] width 149 height 18
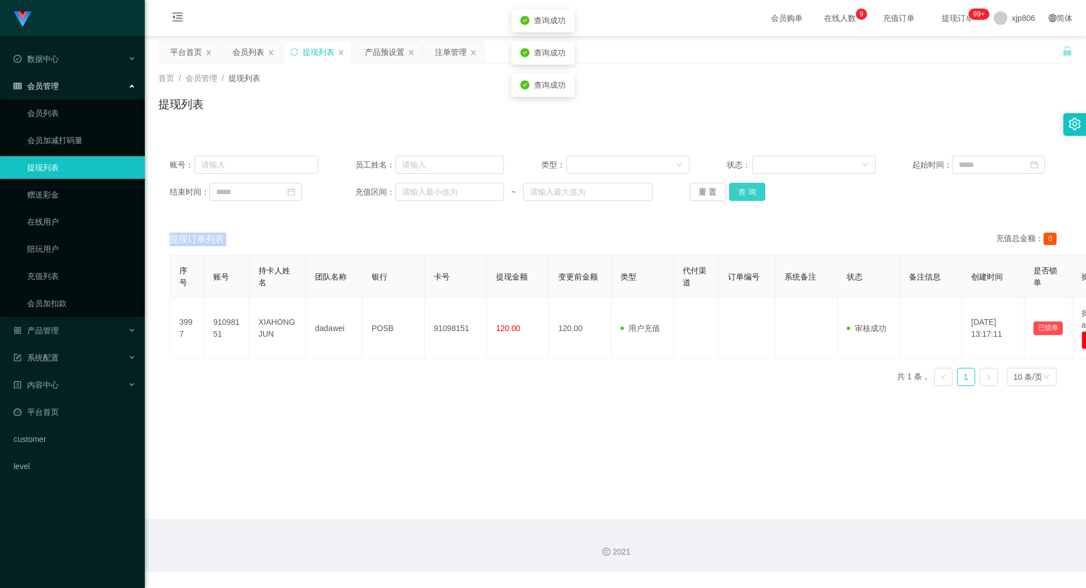
click at [740, 194] on button "查 询" at bounding box center [747, 192] width 36 height 18
click at [740, 194] on div "重 置 查 询" at bounding box center [764, 192] width 149 height 18
click at [739, 193] on button "查 询" at bounding box center [747, 192] width 36 height 18
click at [739, 193] on button "查 询" at bounding box center [753, 192] width 49 height 18
click at [739, 193] on div "重 置 查 询" at bounding box center [764, 192] width 149 height 18
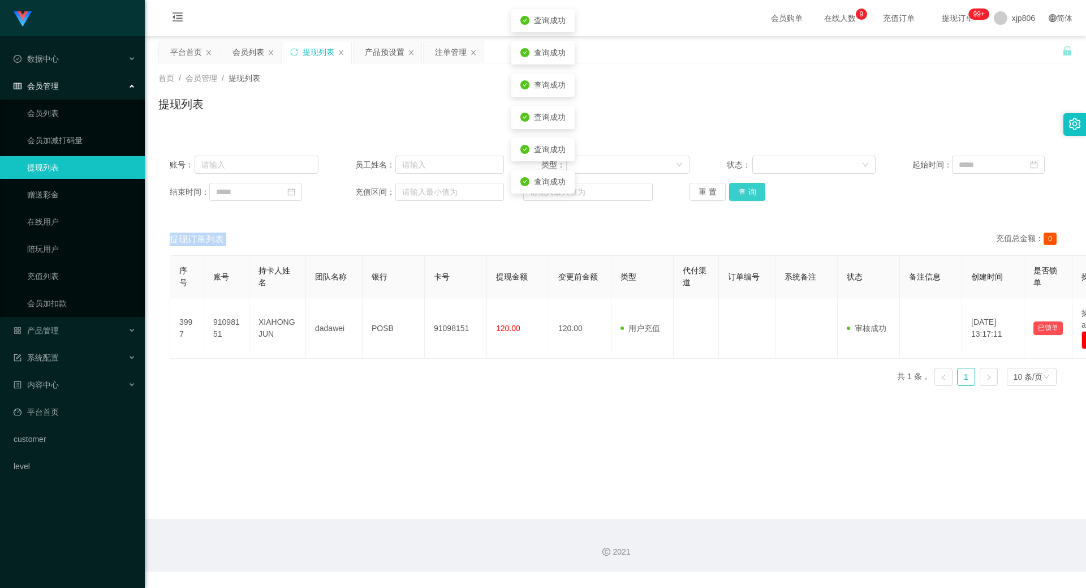
click at [739, 193] on button "查 询" at bounding box center [747, 192] width 36 height 18
click at [739, 193] on div "重 置 查 询" at bounding box center [764, 192] width 149 height 18
click at [737, 197] on button "查 询" at bounding box center [747, 192] width 36 height 18
click at [742, 198] on button "查 询" at bounding box center [747, 192] width 36 height 18
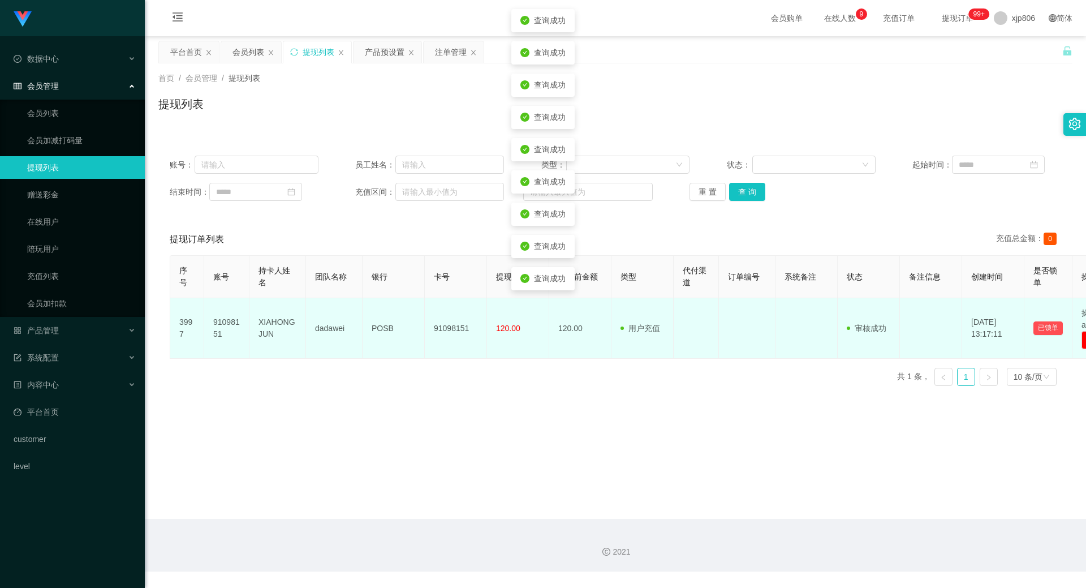
click at [377, 326] on td "POSB" at bounding box center [394, 328] width 62 height 61
copy td "POSB"
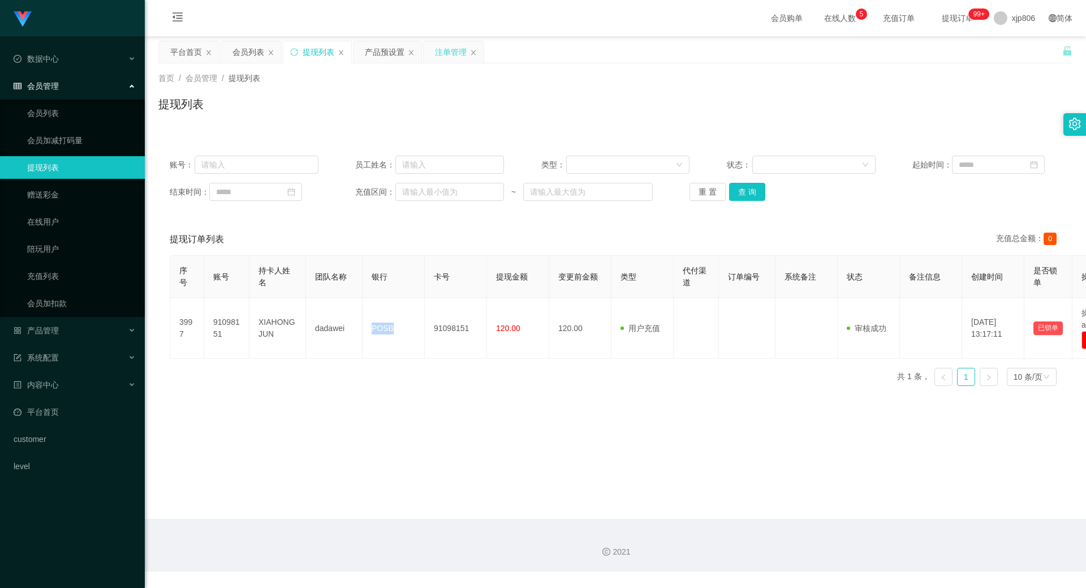
click at [450, 48] on div "注单管理" at bounding box center [451, 51] width 32 height 21
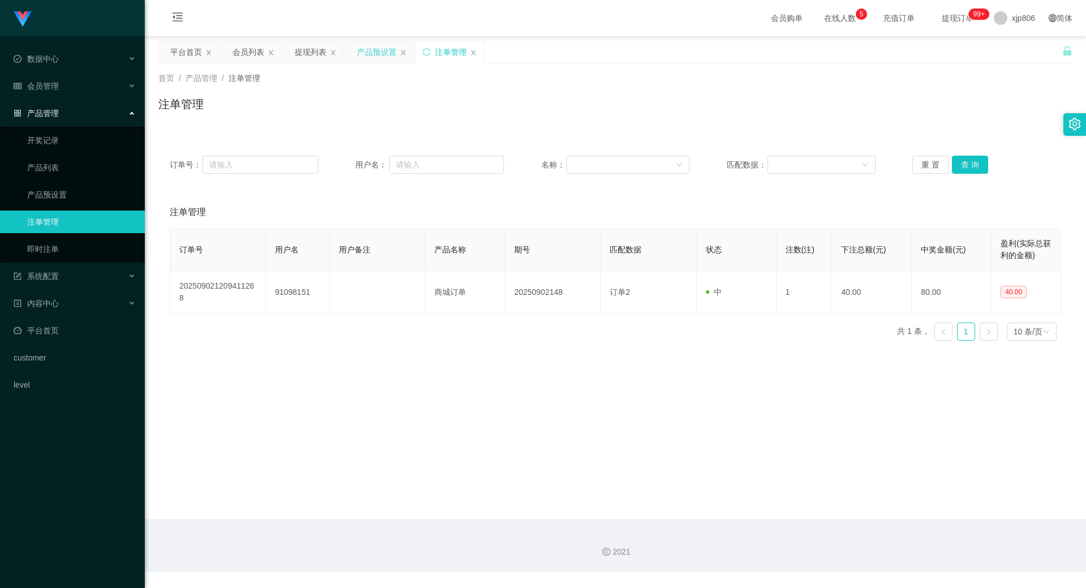
click at [375, 48] on div "产品预设置" at bounding box center [377, 51] width 40 height 21
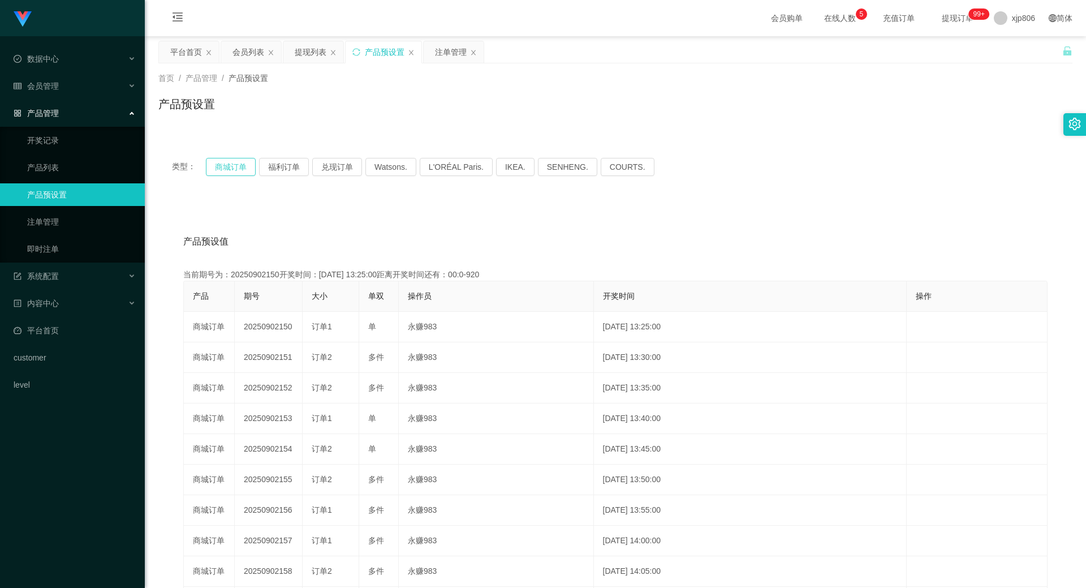
click at [243, 166] on button "商城订单" at bounding box center [231, 167] width 50 height 18
click at [241, 166] on button "商城订单" at bounding box center [231, 167] width 50 height 18
click at [239, 166] on button "商城订单" at bounding box center [231, 167] width 50 height 18
click at [238, 164] on button "商城订单" at bounding box center [231, 167] width 50 height 18
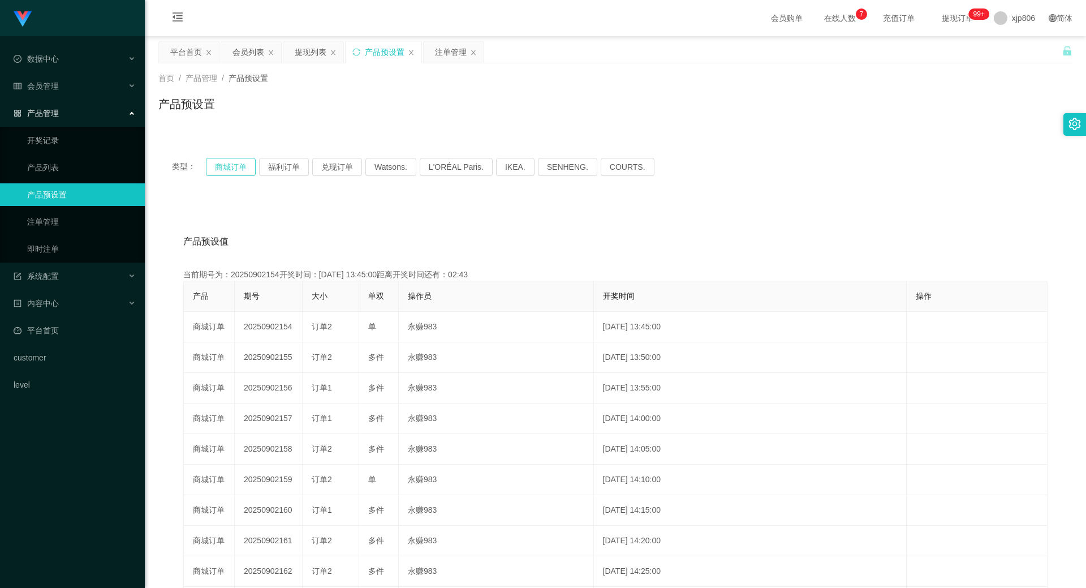
click at [238, 164] on button "商城订单" at bounding box center [231, 167] width 50 height 18
click at [218, 160] on button "商城订单" at bounding box center [231, 167] width 50 height 18
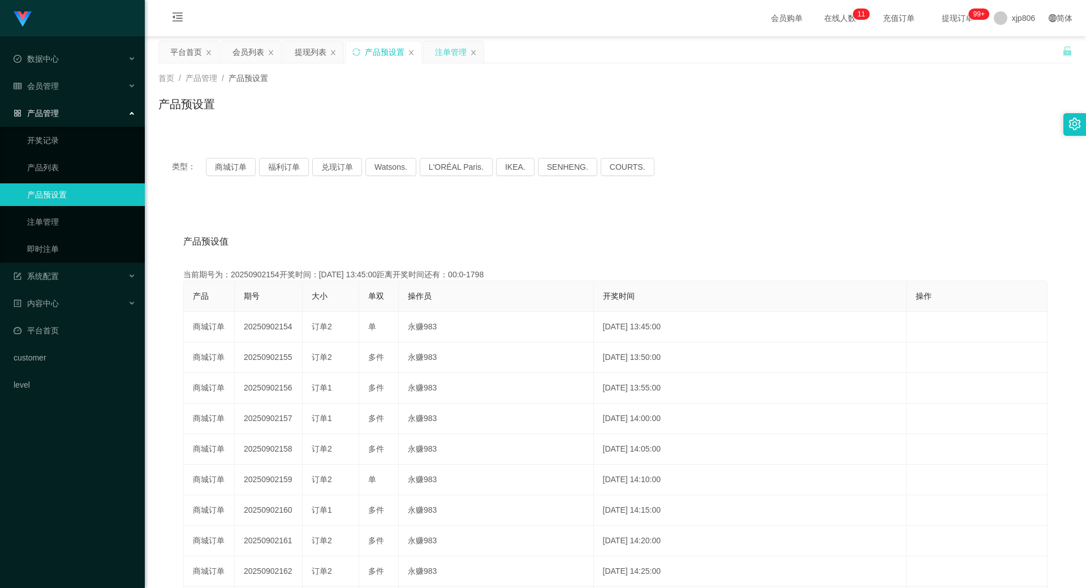
click at [460, 41] on div "注单管理" at bounding box center [453, 52] width 61 height 23
click at [455, 60] on div "注单管理" at bounding box center [451, 51] width 32 height 21
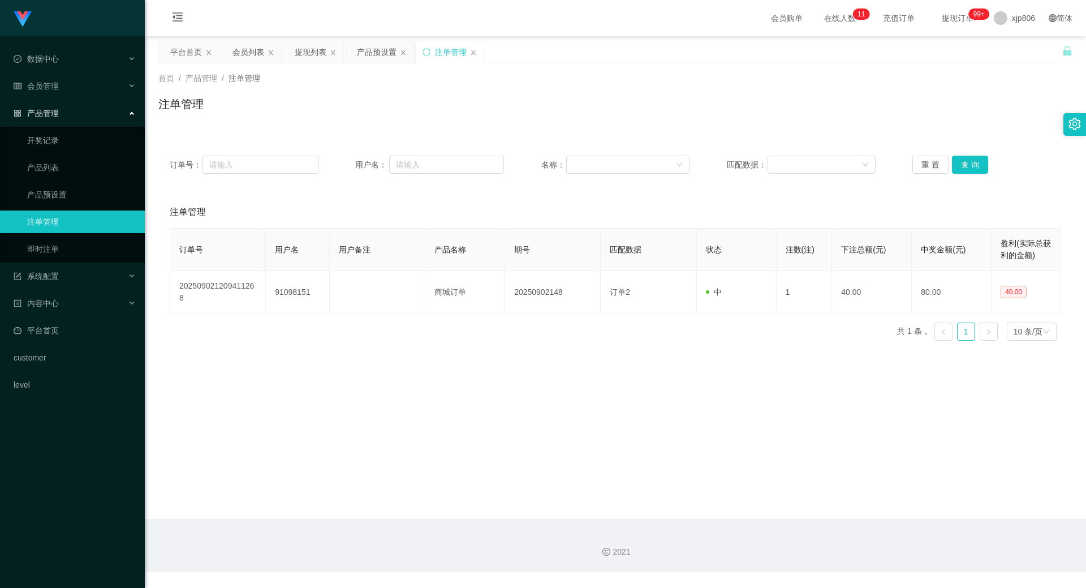
click at [990, 166] on div "重 置 查 询" at bounding box center [987, 165] width 149 height 18
click at [983, 165] on div "重 置 查 询" at bounding box center [987, 165] width 149 height 18
click at [980, 162] on button "查 询" at bounding box center [970, 165] width 36 height 18
click at [980, 162] on div "重 置 查 询" at bounding box center [987, 165] width 149 height 18
click at [979, 162] on button "查 询" at bounding box center [970, 165] width 36 height 18
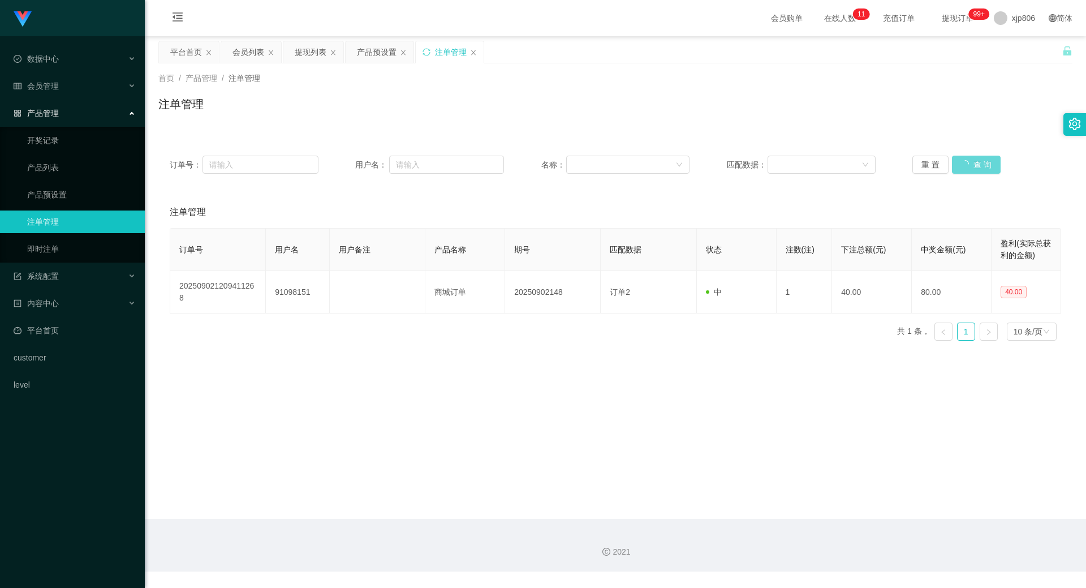
click at [971, 154] on div "订单号： 用户名： 名称： 匹配数据： 重 置 查 询" at bounding box center [615, 164] width 914 height 41
click at [973, 156] on div "订单号： 用户名： 名称： 匹配数据： 重 置 查 询" at bounding box center [615, 164] width 914 height 41
click at [975, 157] on button "查 询" at bounding box center [970, 165] width 36 height 18
click at [975, 157] on div "重 置 查 询" at bounding box center [987, 165] width 149 height 18
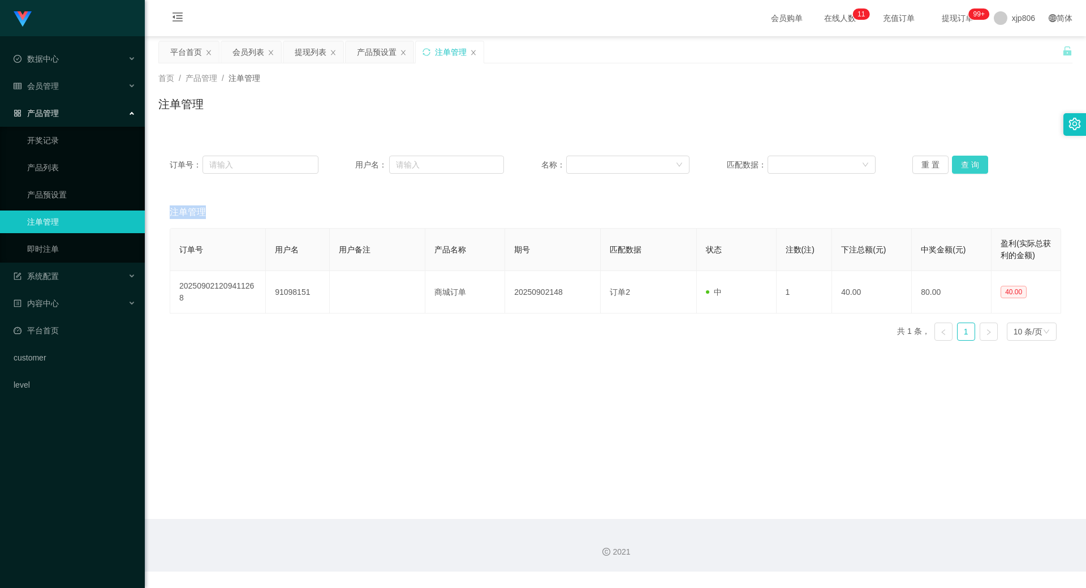
click at [975, 157] on button "查 询" at bounding box center [970, 165] width 36 height 18
click at [975, 157] on button "查 询" at bounding box center [976, 165] width 49 height 18
click at [975, 157] on div "重 置 查 询" at bounding box center [987, 165] width 149 height 18
click at [975, 157] on button "查 询" at bounding box center [970, 165] width 36 height 18
click at [975, 157] on button "查 询" at bounding box center [976, 165] width 49 height 18
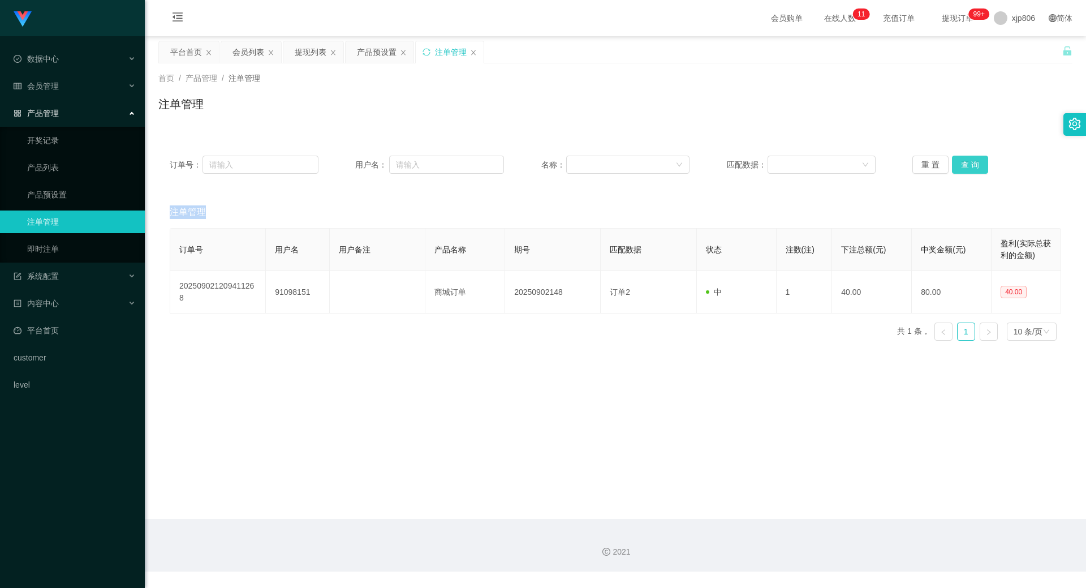
click at [975, 157] on div "重 置 查 询" at bounding box center [987, 165] width 149 height 18
click at [975, 157] on button "查 询" at bounding box center [970, 165] width 36 height 18
click at [975, 157] on div "重 置 查 询" at bounding box center [987, 165] width 149 height 18
click at [975, 157] on button "查 询" at bounding box center [970, 165] width 36 height 18
click at [975, 157] on div "重 置 查 询" at bounding box center [987, 165] width 149 height 18
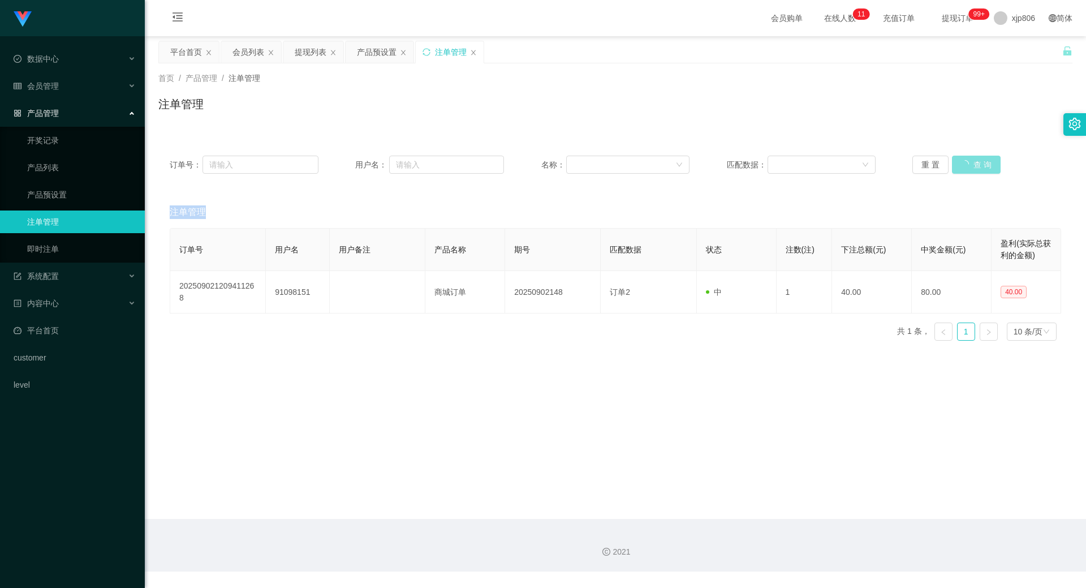
click at [975, 157] on button "查 询" at bounding box center [976, 165] width 49 height 18
click at [977, 158] on div "重 置 查 询" at bounding box center [987, 165] width 149 height 18
click at [977, 158] on button "查 询" at bounding box center [970, 165] width 36 height 18
click at [370, 48] on div "产品预设置" at bounding box center [377, 51] width 40 height 21
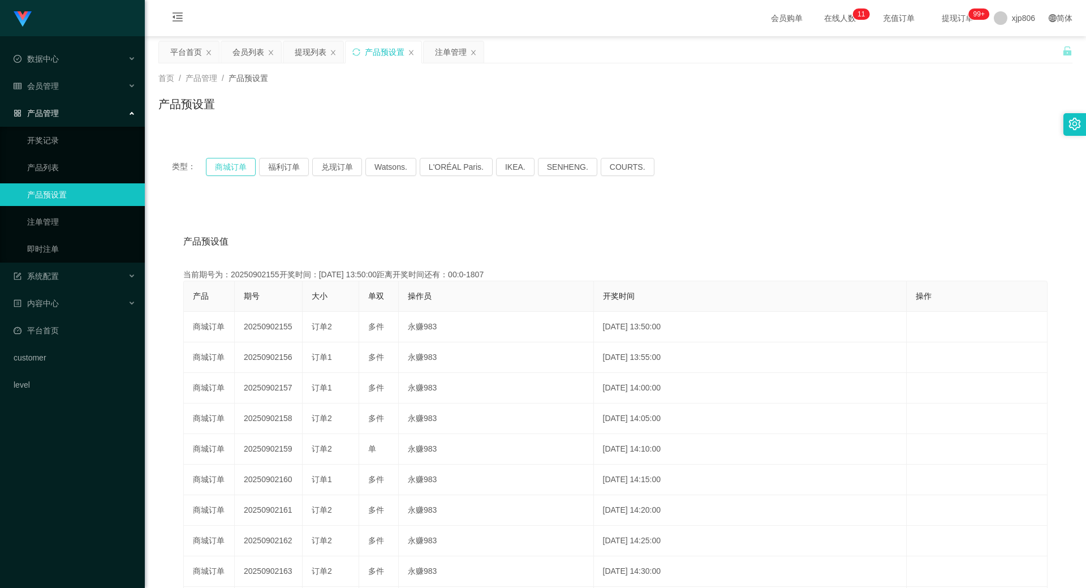
click at [229, 164] on button "商城订单" at bounding box center [231, 167] width 50 height 18
click at [229, 165] on button "商城订单" at bounding box center [231, 167] width 50 height 18
click at [227, 169] on button "商城订单" at bounding box center [231, 167] width 50 height 18
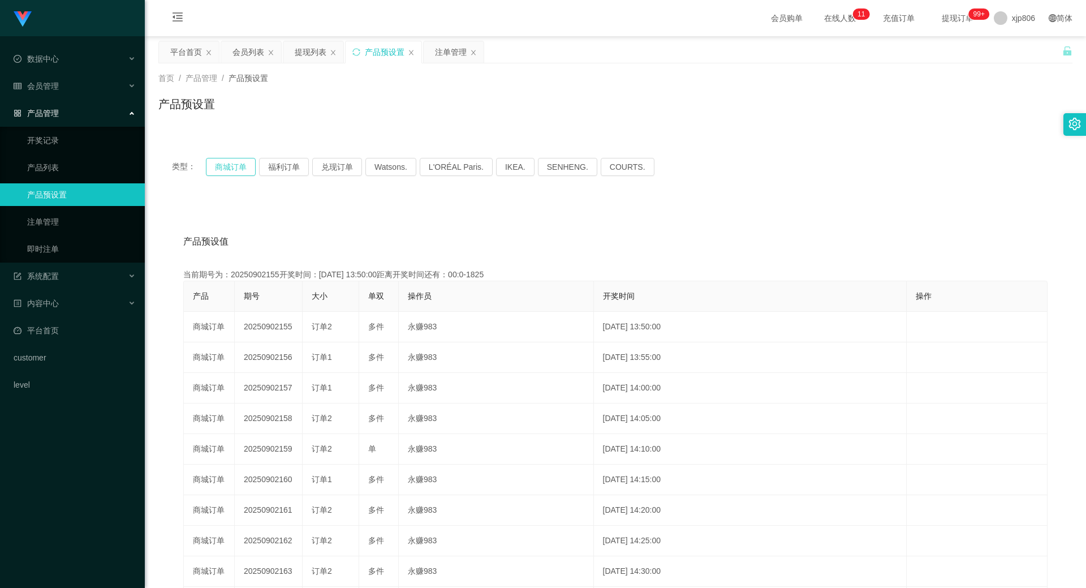
click at [226, 169] on button "商城订单" at bounding box center [231, 167] width 50 height 18
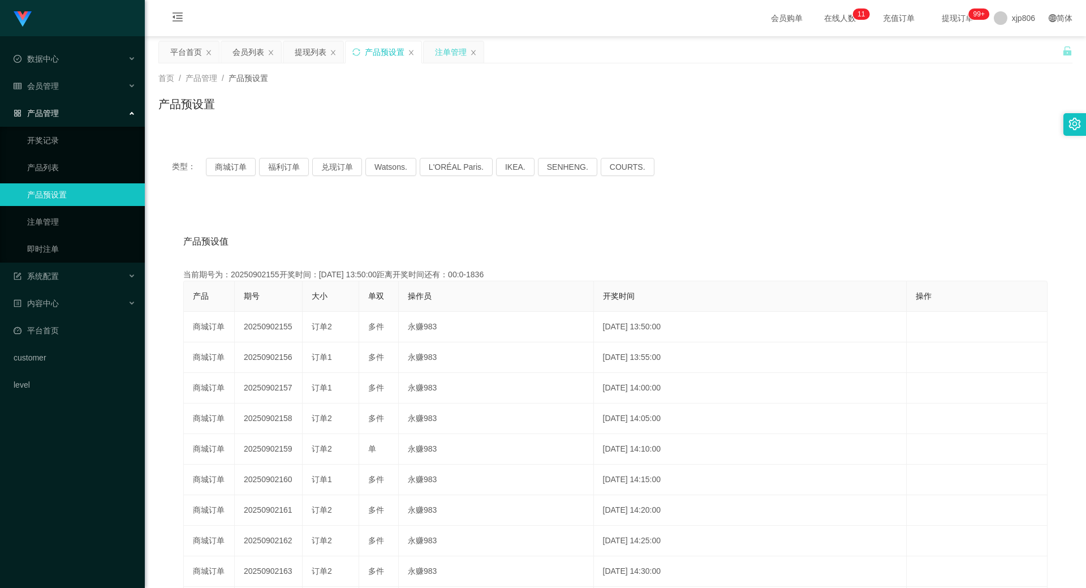
click at [435, 49] on div "注单管理" at bounding box center [454, 51] width 60 height 21
click at [441, 46] on div "注单管理" at bounding box center [451, 51] width 32 height 21
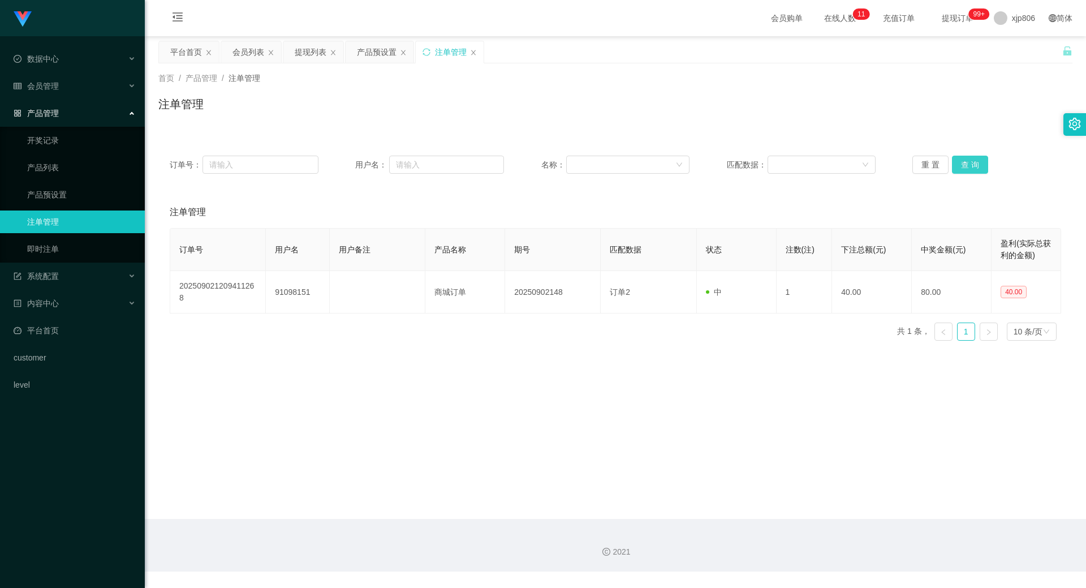
click at [965, 168] on button "查 询" at bounding box center [970, 165] width 36 height 18
click at [965, 168] on div "重 置 查 询" at bounding box center [987, 165] width 149 height 18
click at [964, 167] on button "查 询" at bounding box center [970, 165] width 36 height 18
click at [964, 167] on div "重 置 查 询" at bounding box center [987, 165] width 149 height 18
click at [984, 156] on div "重 置 查 询" at bounding box center [987, 165] width 149 height 18
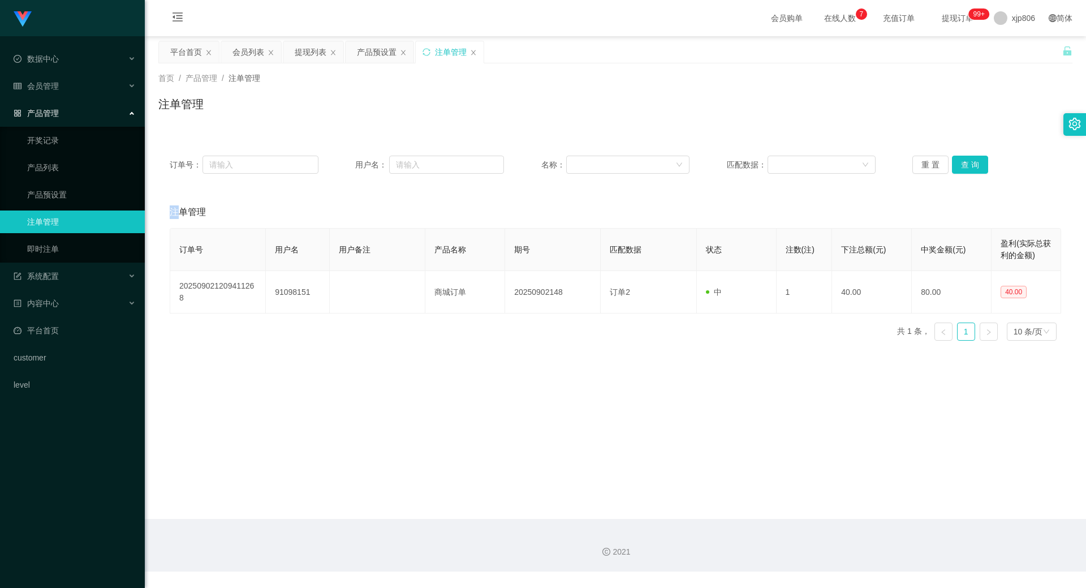
click at [984, 156] on div "重 置 查 询" at bounding box center [987, 165] width 149 height 18
click at [944, 179] on div "订单号： 用户名： 名称： 匹配数据： 重 置 查 询" at bounding box center [615, 164] width 914 height 41
click at [965, 166] on button "查 询" at bounding box center [970, 165] width 36 height 18
click at [965, 166] on div "重 置 查 询" at bounding box center [987, 165] width 149 height 18
click at [965, 166] on button "查 询" at bounding box center [970, 165] width 36 height 18
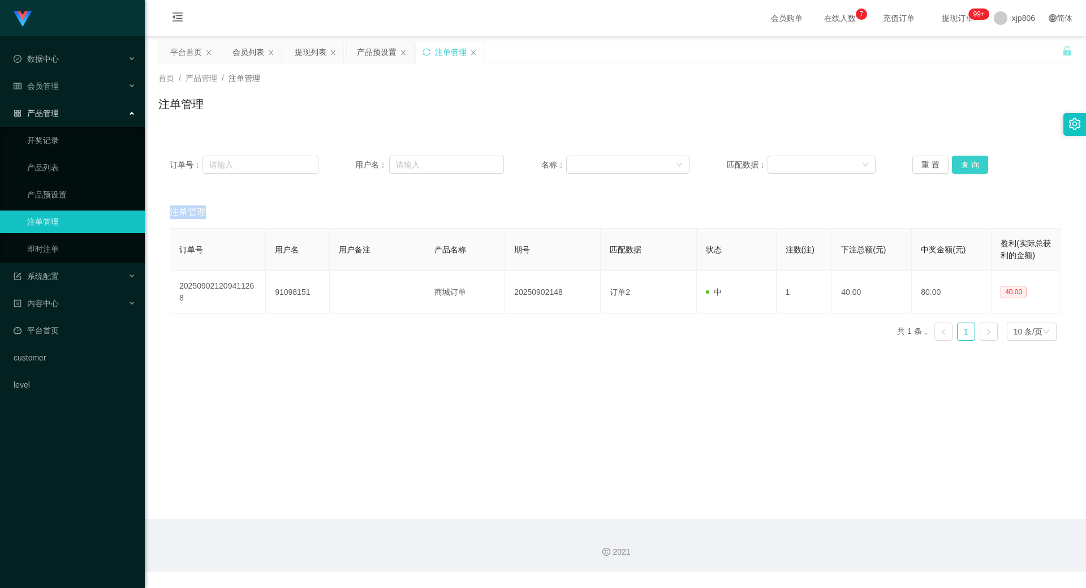
click at [965, 166] on div "重 置 查 询" at bounding box center [987, 165] width 149 height 18
click at [965, 166] on button "查 询" at bounding box center [970, 165] width 36 height 18
click at [965, 166] on div "重 置 查 询" at bounding box center [987, 165] width 149 height 18
drag, startPoint x: 965, startPoint y: 166, endPoint x: 686, endPoint y: 144, distance: 279.2
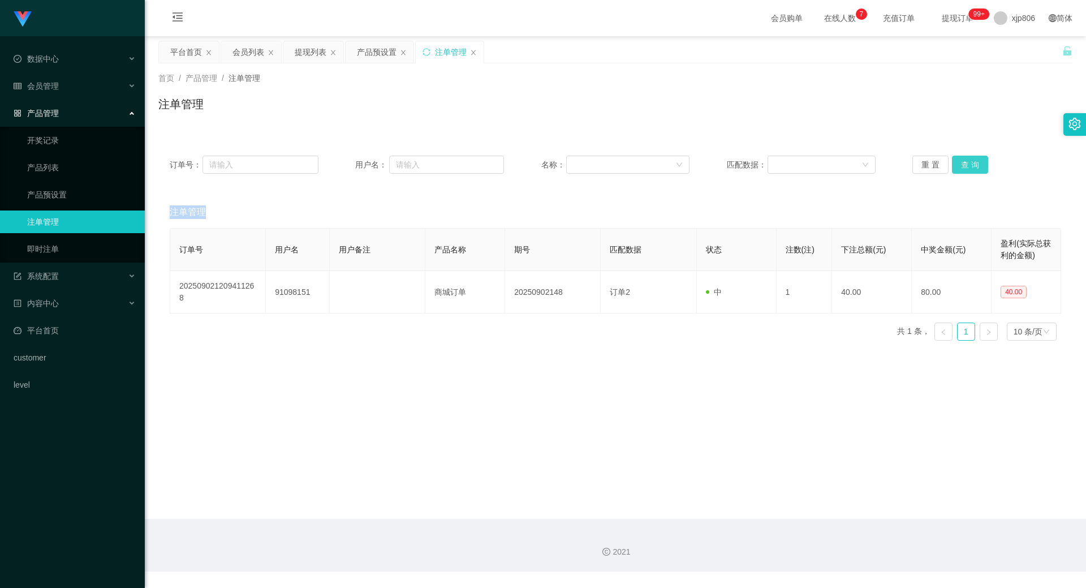
click at [965, 166] on button "查 询" at bounding box center [970, 165] width 36 height 18
click at [973, 165] on button "查 询" at bounding box center [970, 165] width 36 height 18
click at [973, 165] on button "查 询" at bounding box center [976, 165] width 49 height 18
click at [973, 165] on div "重 置 查 询" at bounding box center [987, 165] width 149 height 18
